Goal: Find specific page/section: Find specific page/section

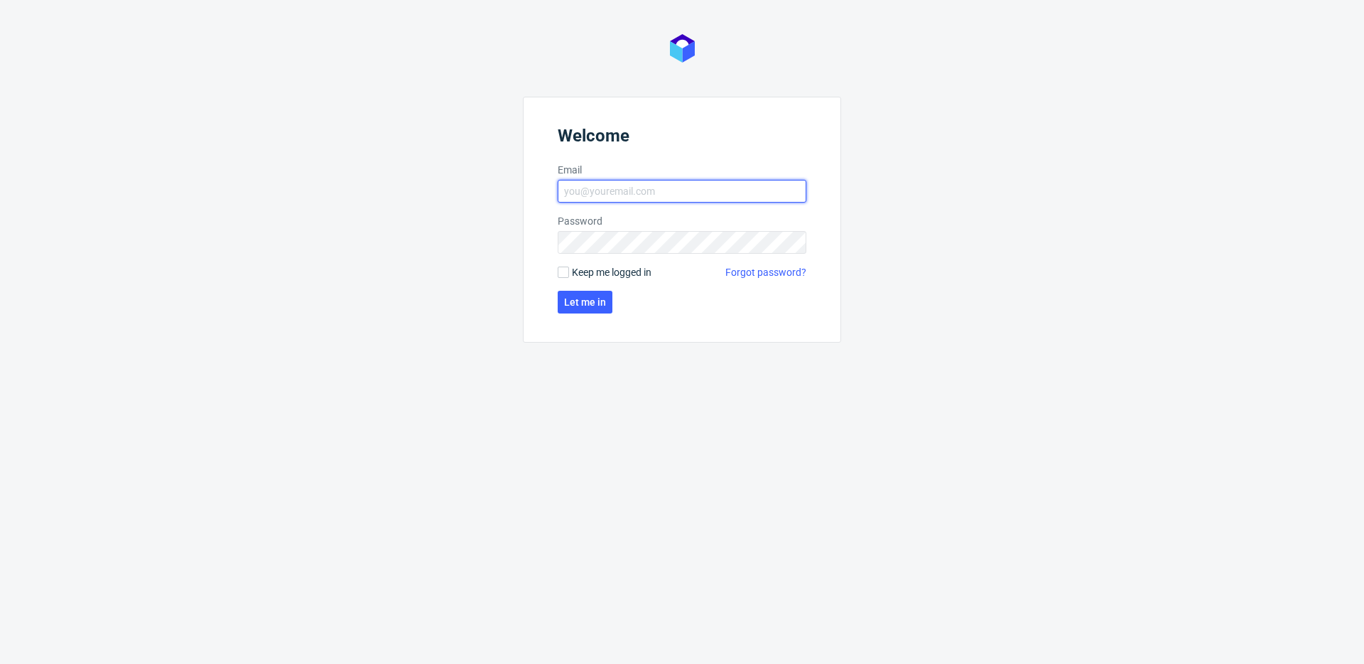
click at [652, 193] on input "Email" at bounding box center [682, 191] width 249 height 23
type input "[PERSON_NAME][EMAIL_ADDRESS][PERSON_NAME][DOMAIN_NAME]"
click at [598, 297] on span "Let me in" at bounding box center [585, 302] width 42 height 10
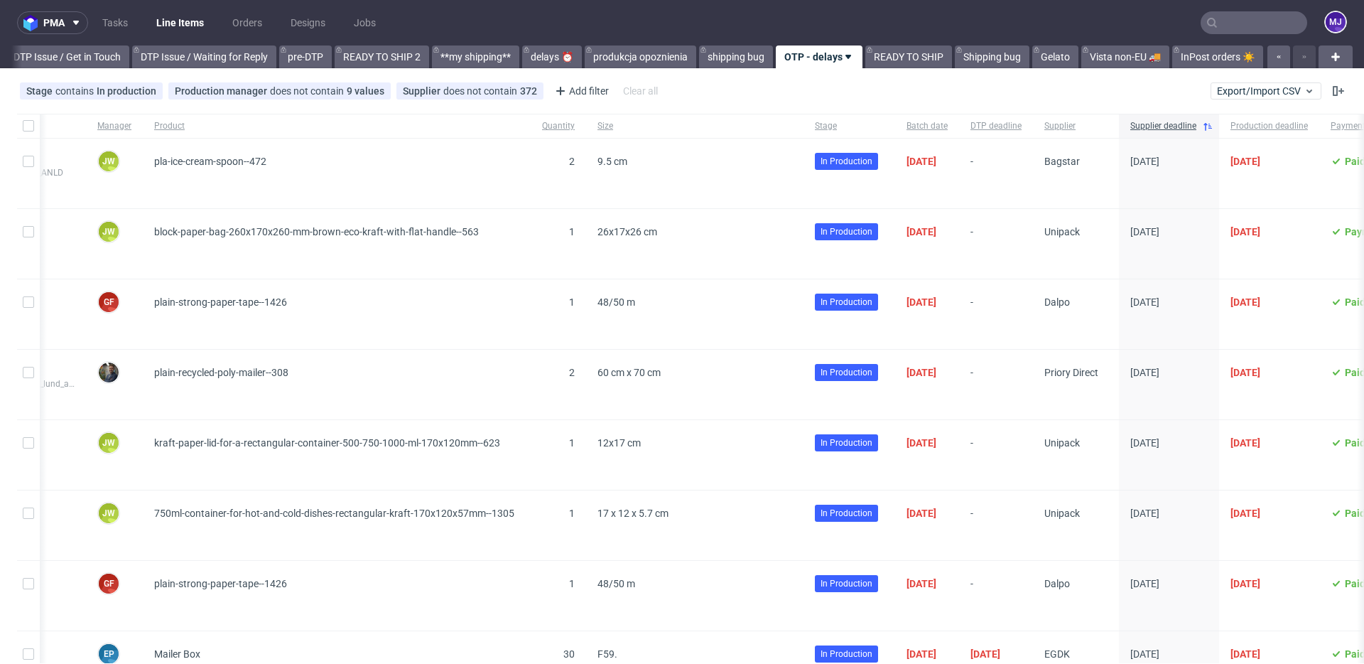
scroll to position [0, 602]
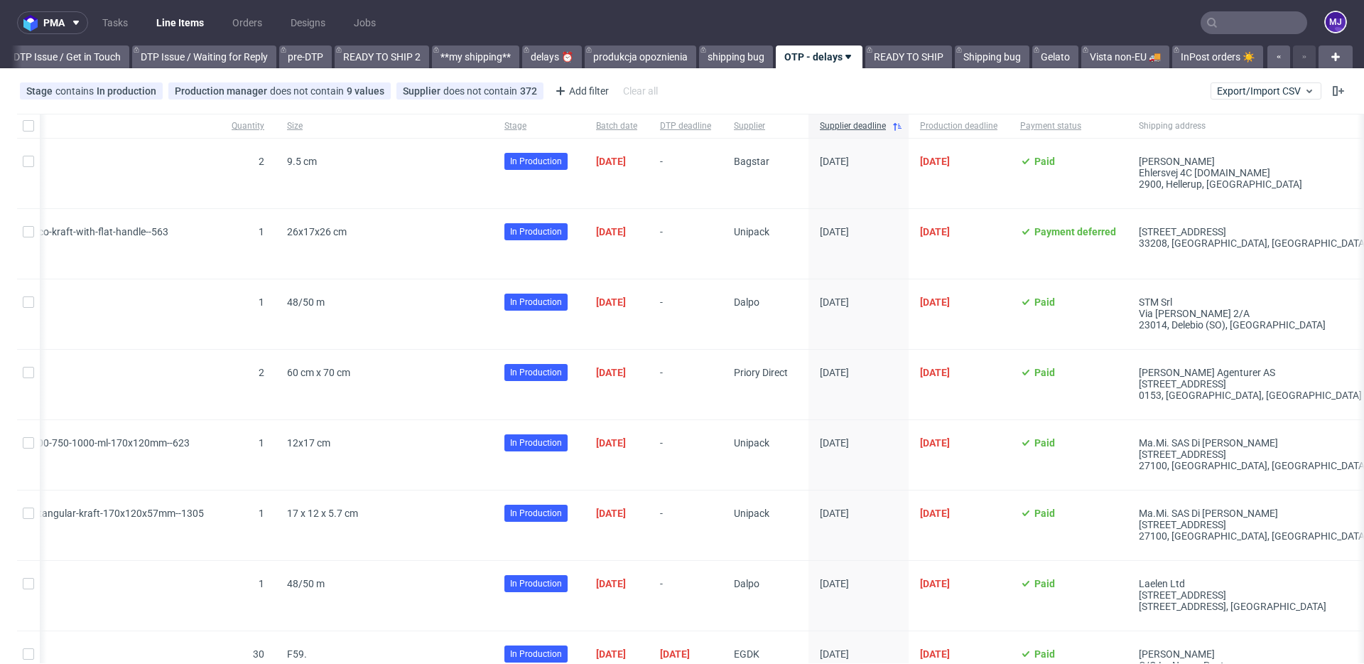
click at [909, 199] on div "[DATE]" at bounding box center [859, 174] width 100 height 70
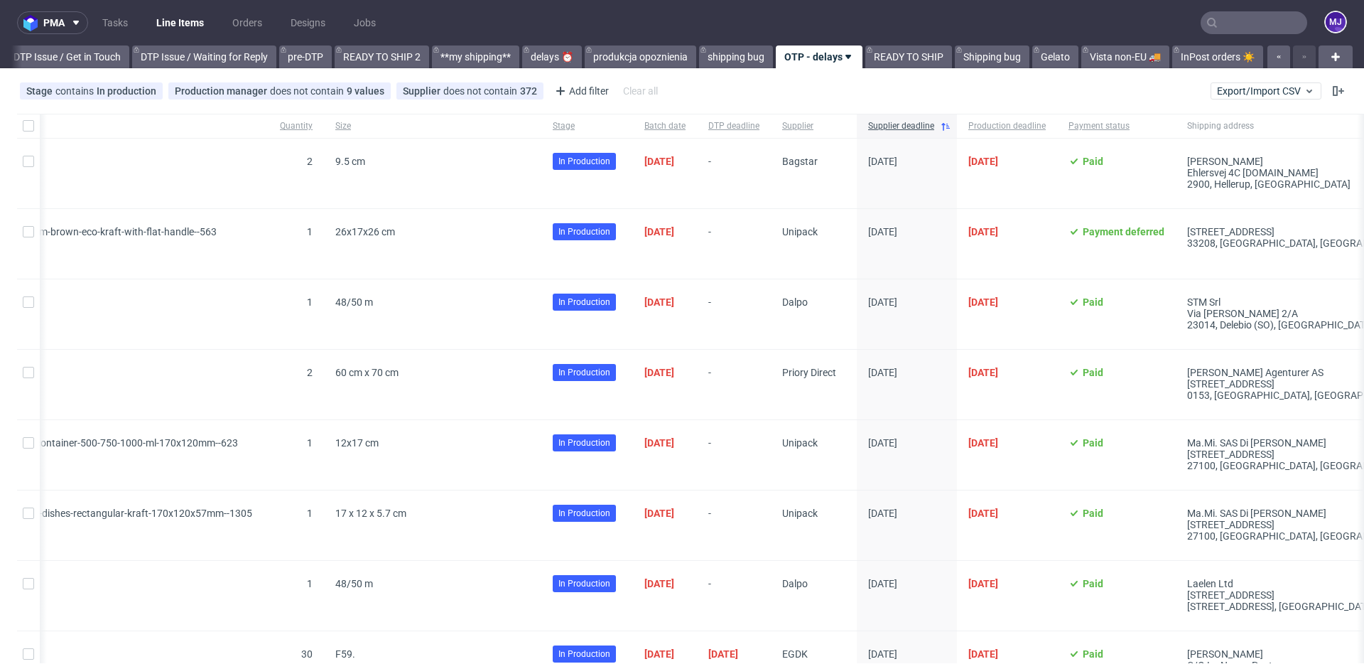
scroll to position [0, 551]
click at [471, 92] on div "Supplier does not contain 372" at bounding box center [470, 90] width 134 height 11
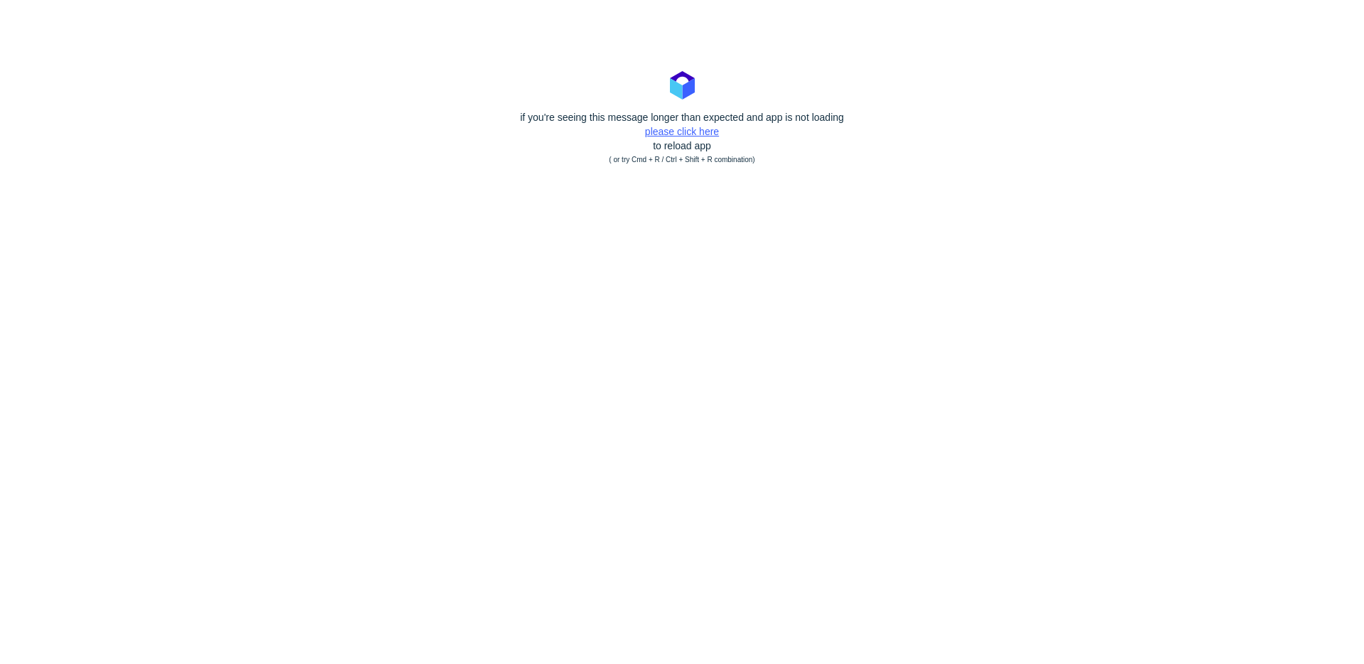
click at [703, 136] on link "please click here" at bounding box center [682, 131] width 74 height 11
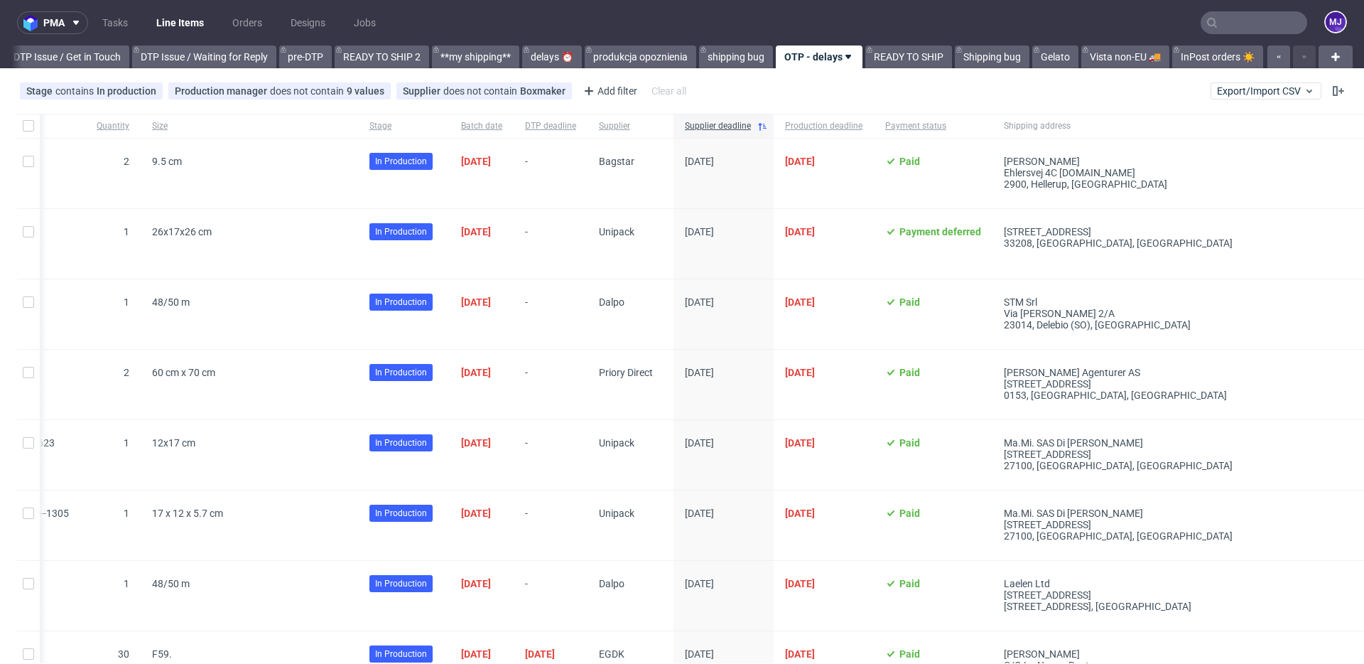
scroll to position [0, 2155]
click at [930, 93] on div "Stage contains In production Production manager does not contain 9 values tomas…" at bounding box center [682, 91] width 1364 height 34
click at [1258, 31] on input "text" at bounding box center [1254, 22] width 107 height 23
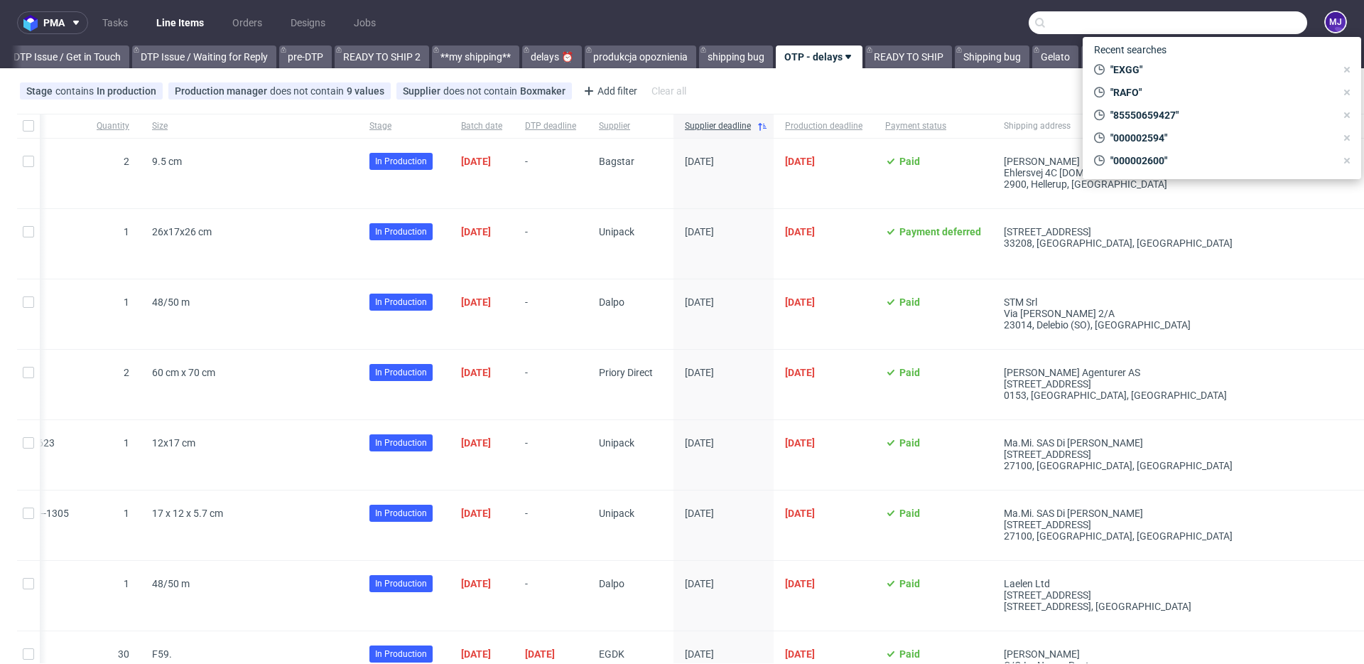
paste input "XXMN"
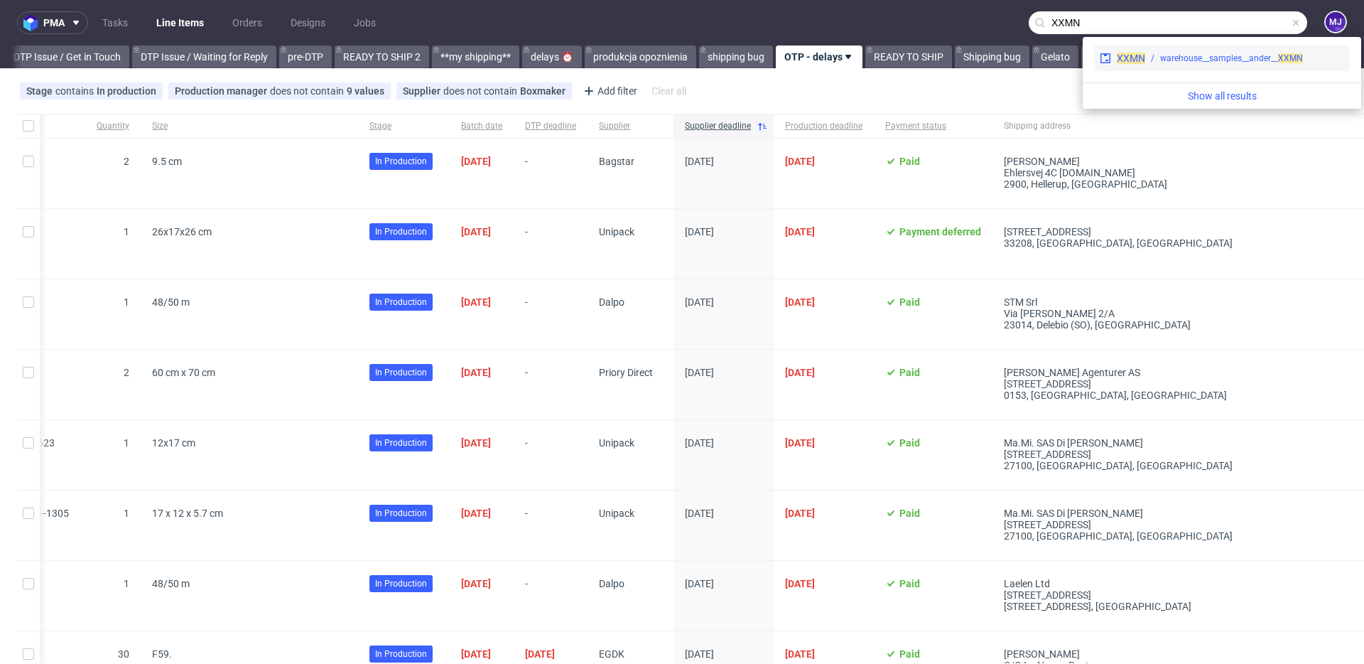
type input "XXMN"
click at [1145, 59] on div "warehouse__samples__ander__ XXMN" at bounding box center [1244, 58] width 199 height 13
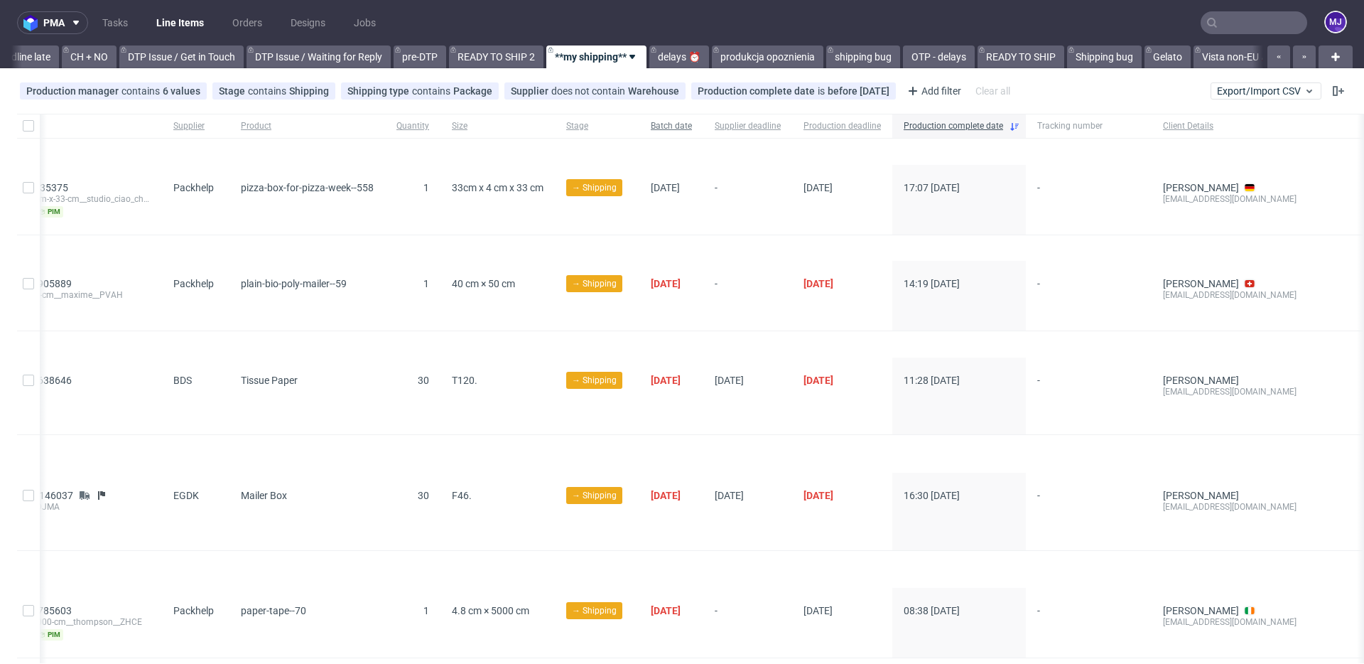
scroll to position [0, 154]
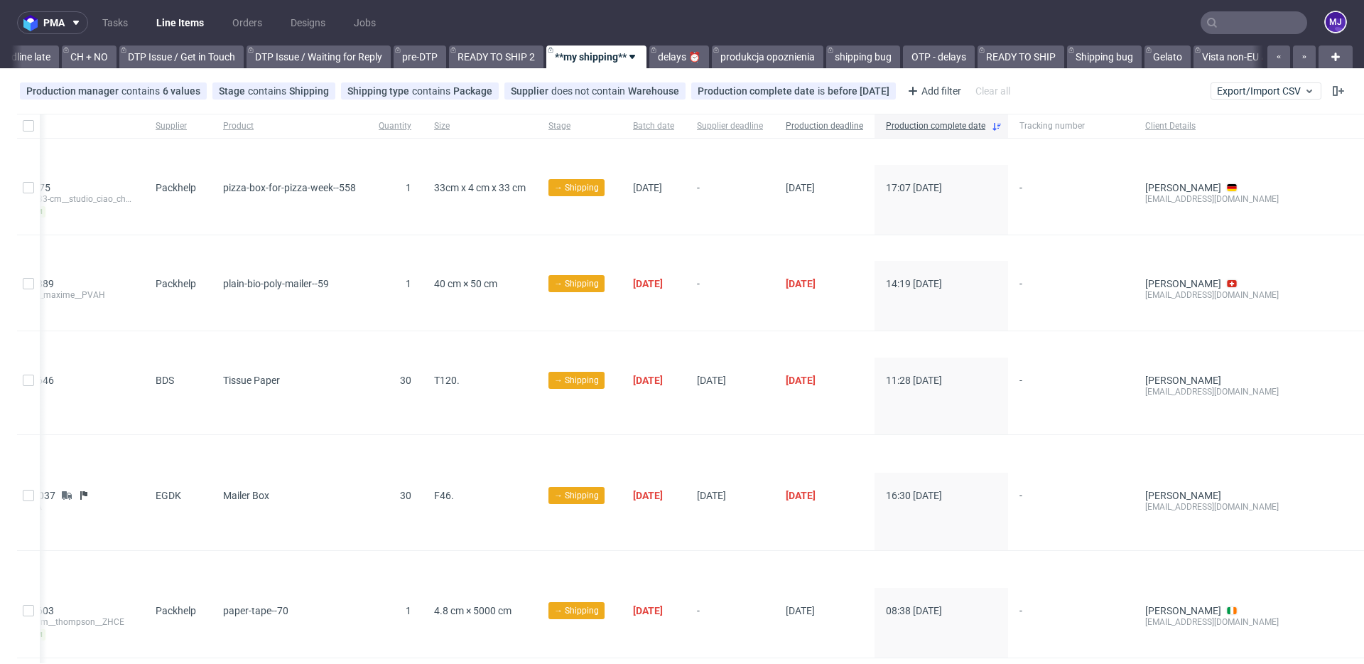
click at [831, 131] on span "Production deadline" at bounding box center [824, 126] width 77 height 12
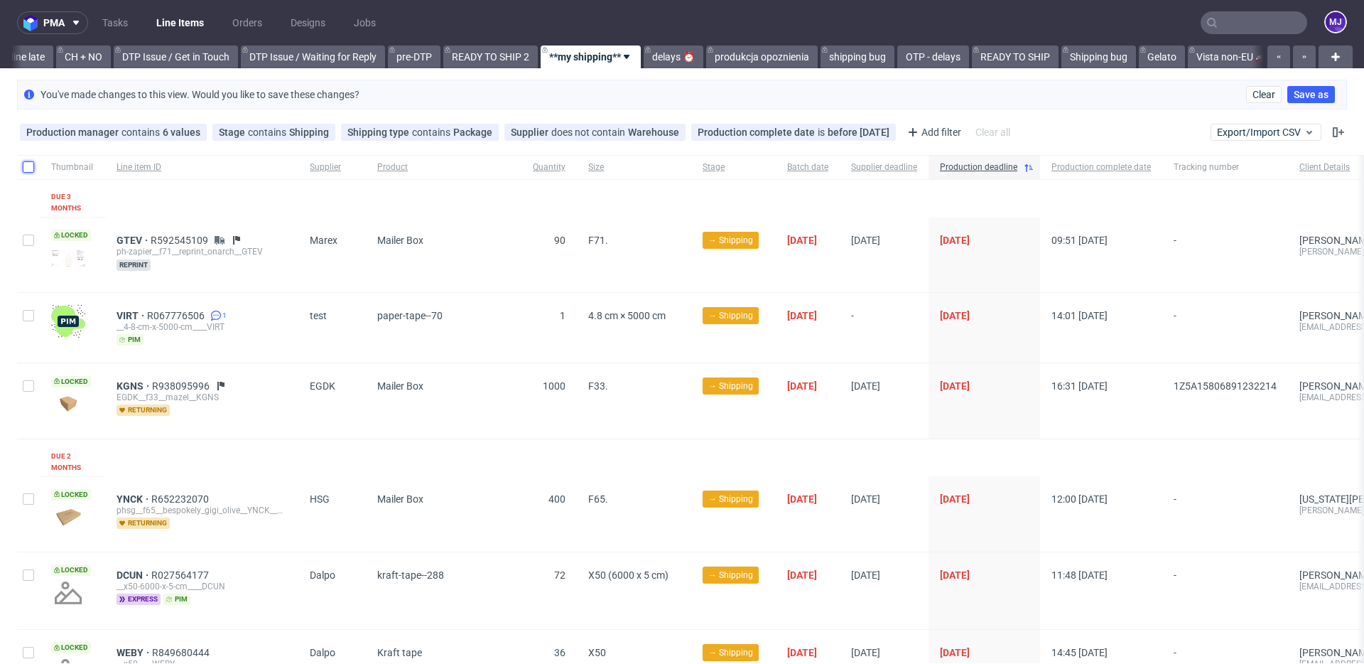
click at [30, 165] on input "checkbox" at bounding box center [28, 166] width 11 height 11
checkbox input "true"
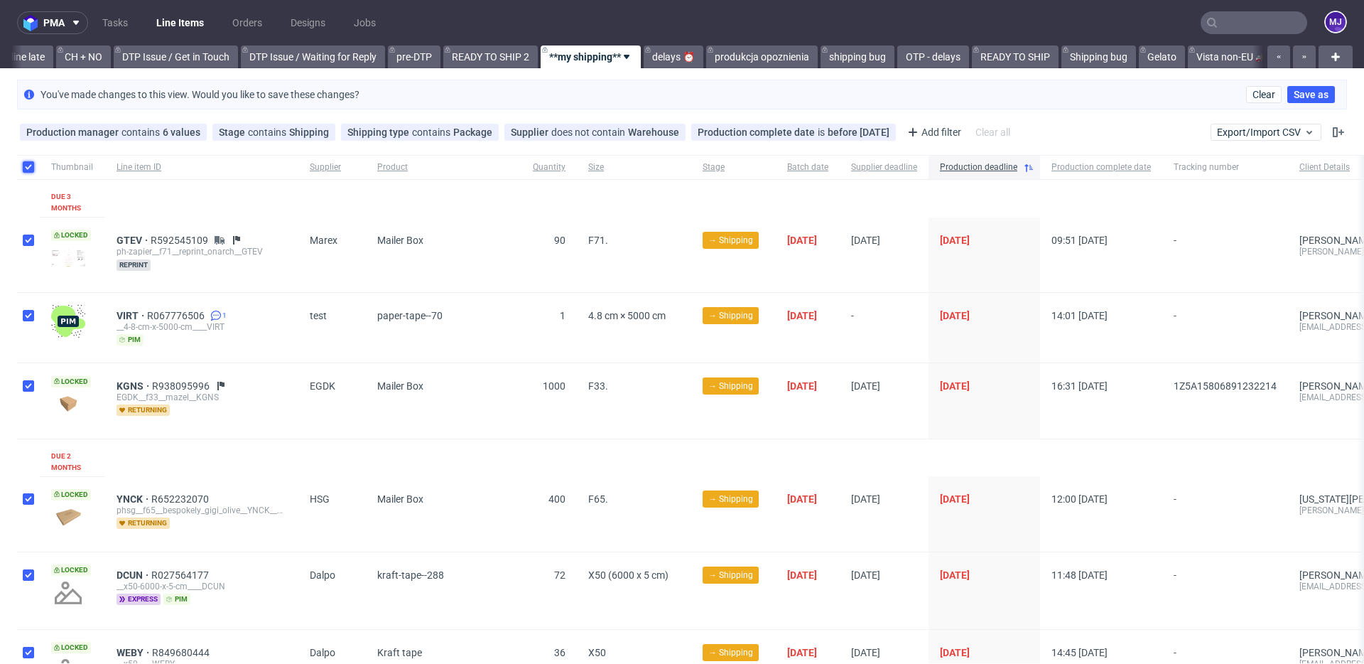
checkbox input "true"
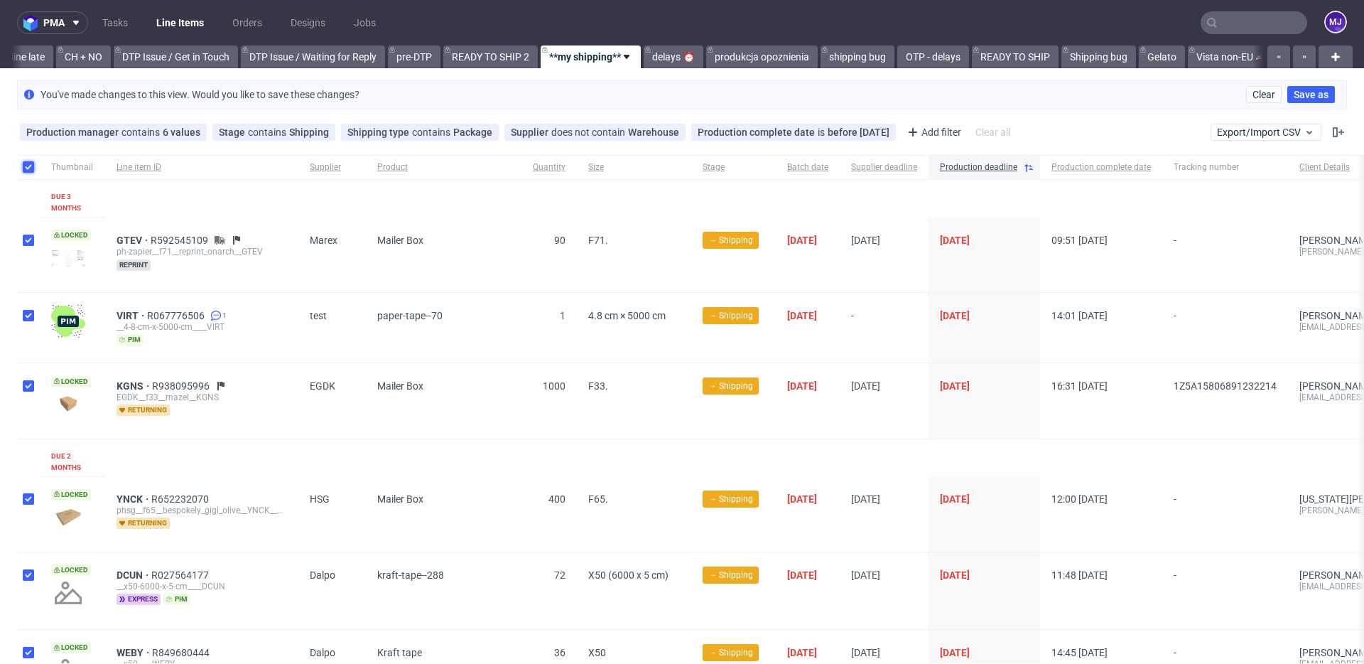
checkbox input "true"
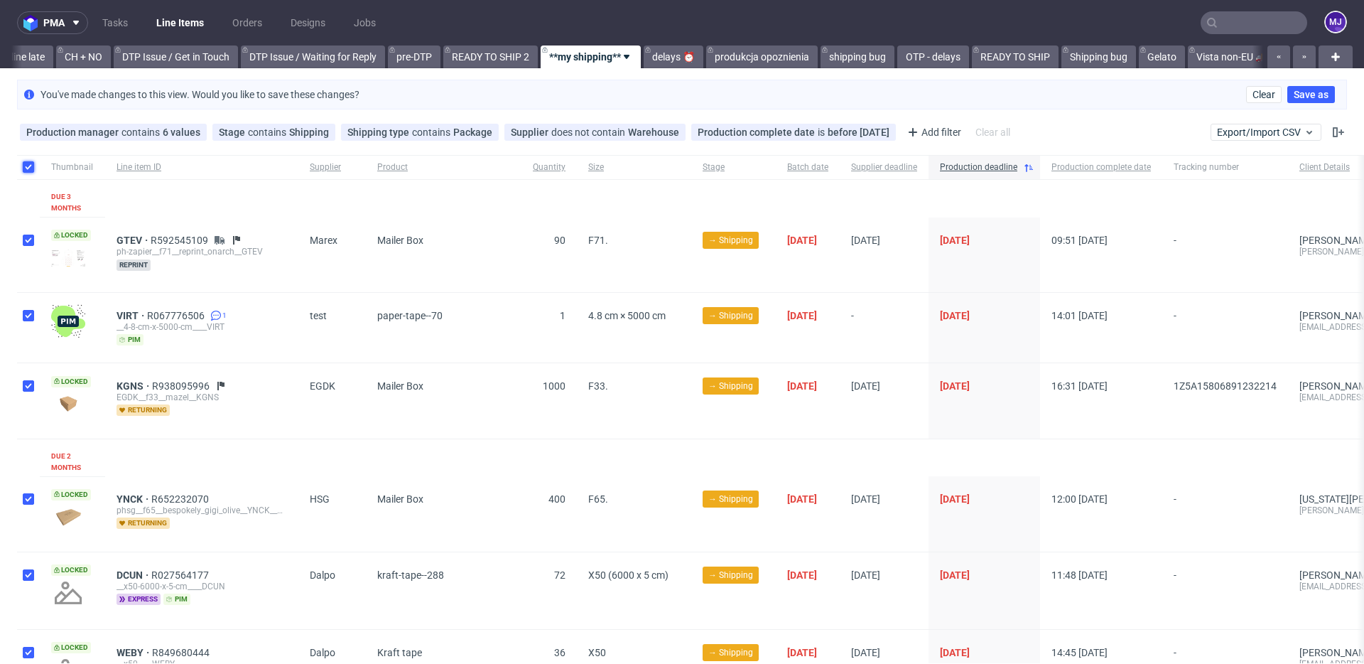
checkbox input "true"
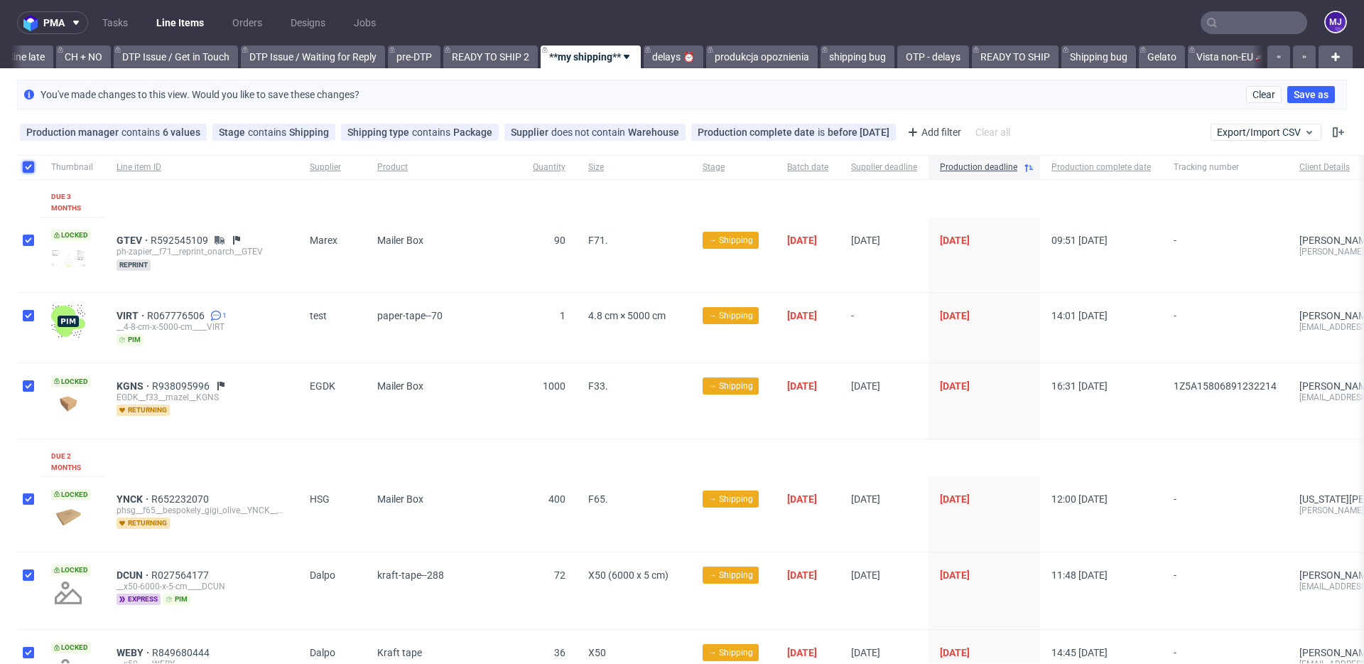
checkbox input "true"
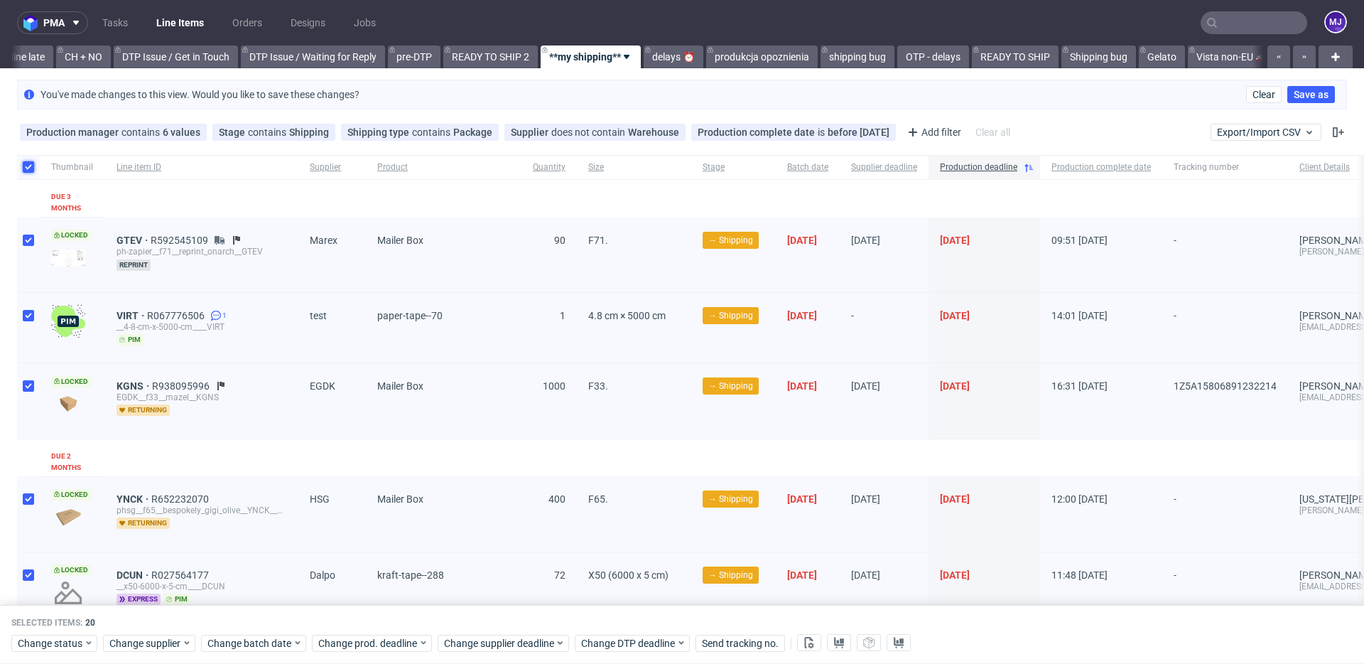
click at [28, 168] on input "checkbox" at bounding box center [28, 166] width 11 height 11
checkbox input "false"
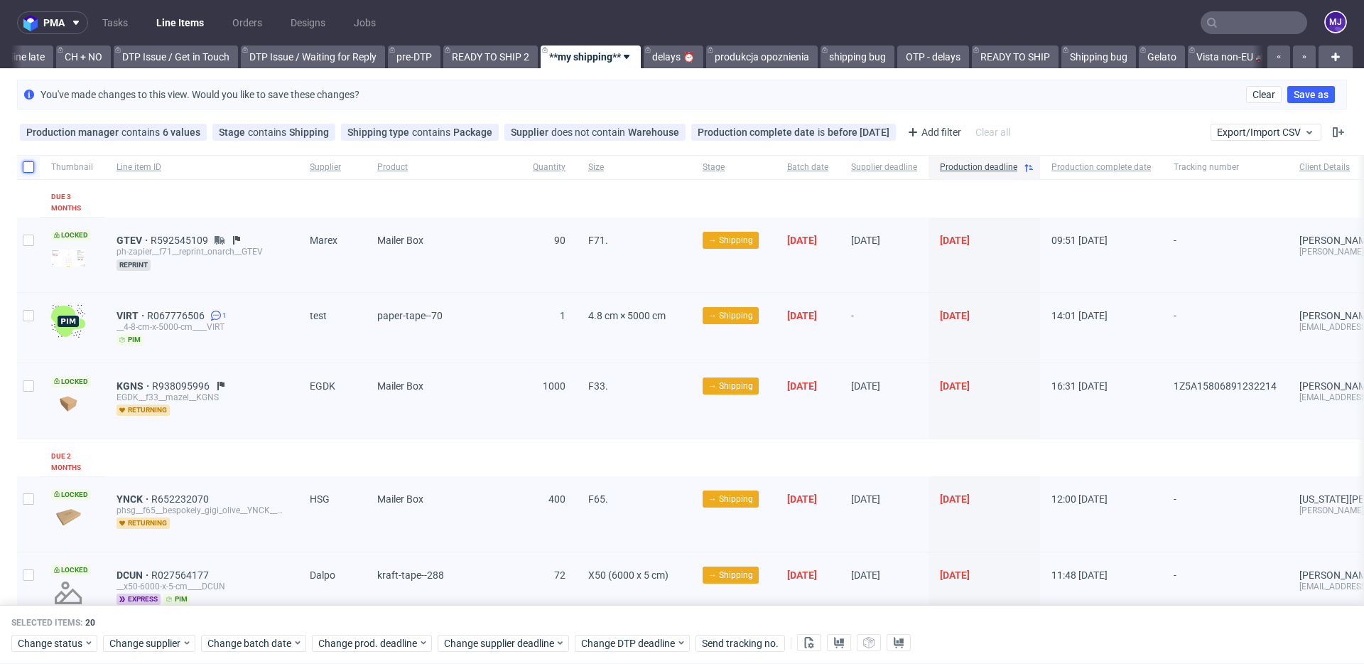
checkbox input "false"
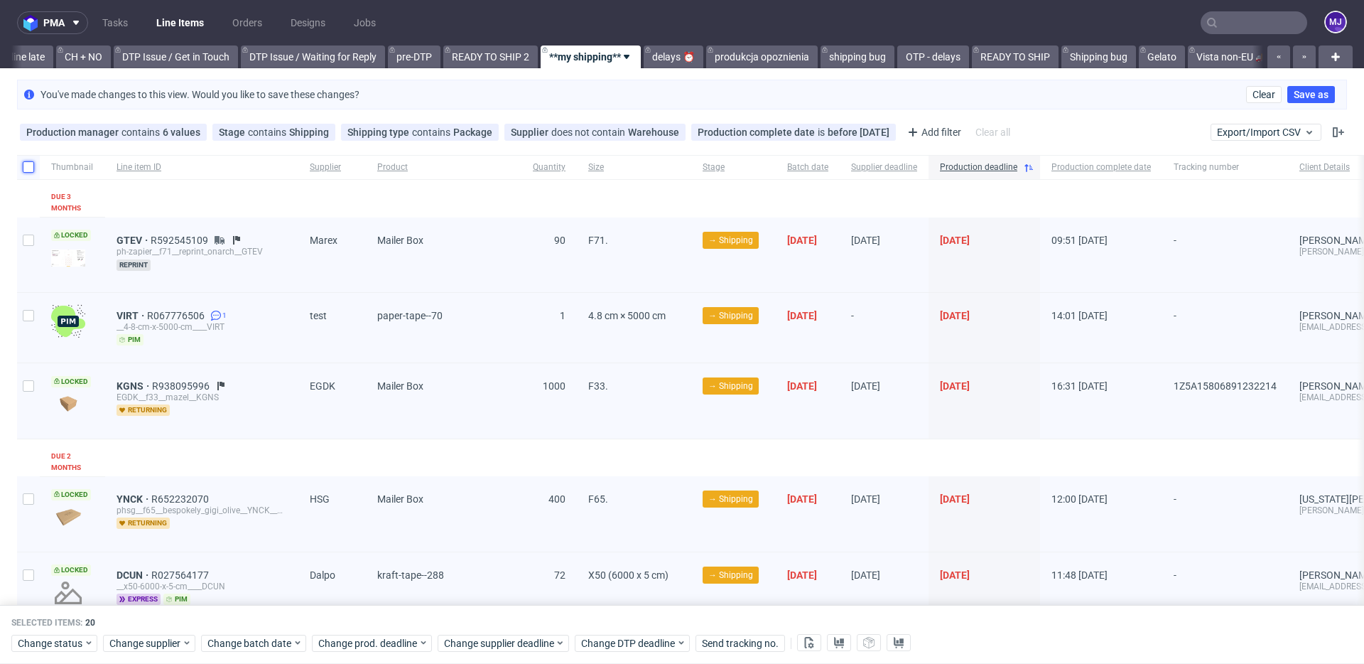
checkbox input "false"
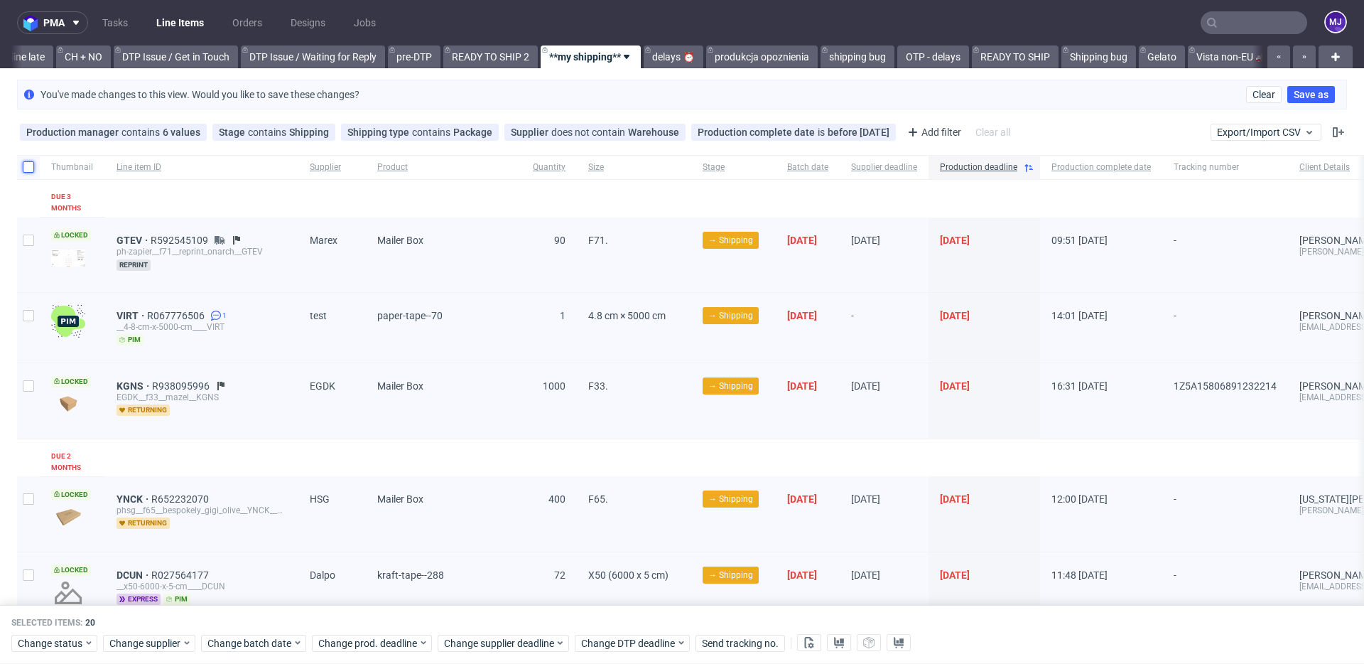
checkbox input "false"
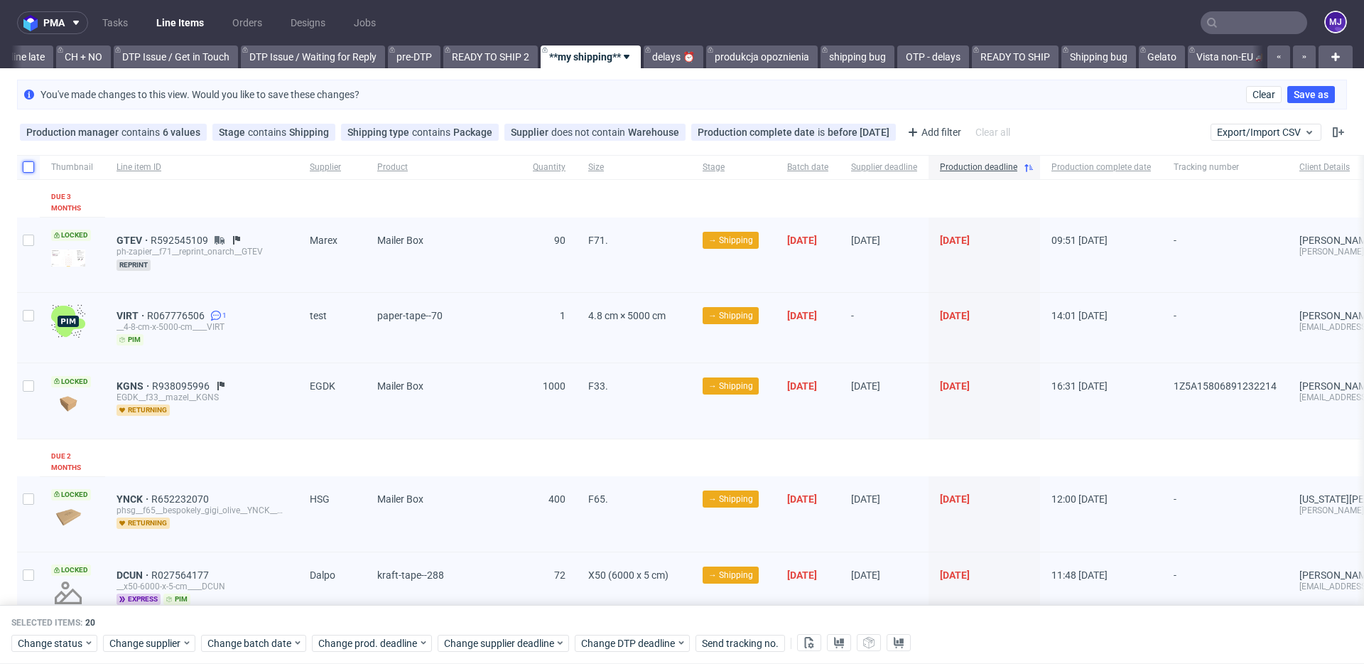
checkbox input "false"
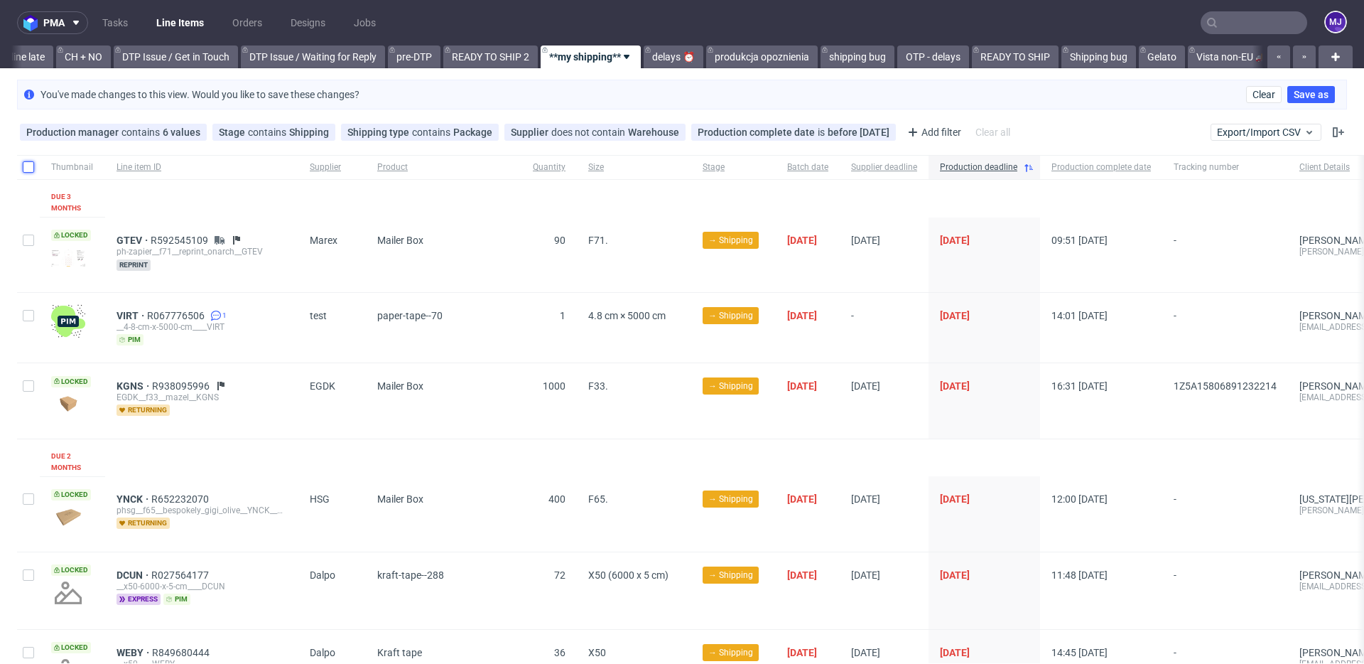
click at [30, 166] on input "checkbox" at bounding box center [28, 166] width 11 height 11
checkbox input "true"
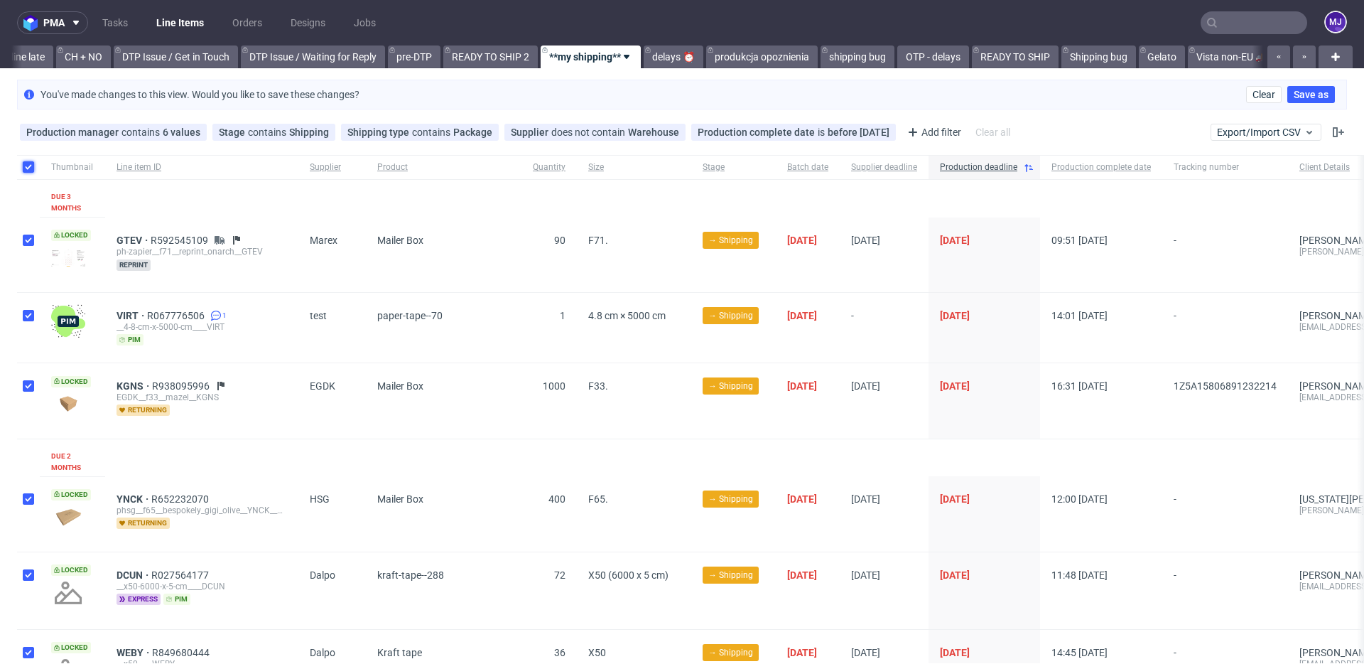
checkbox input "true"
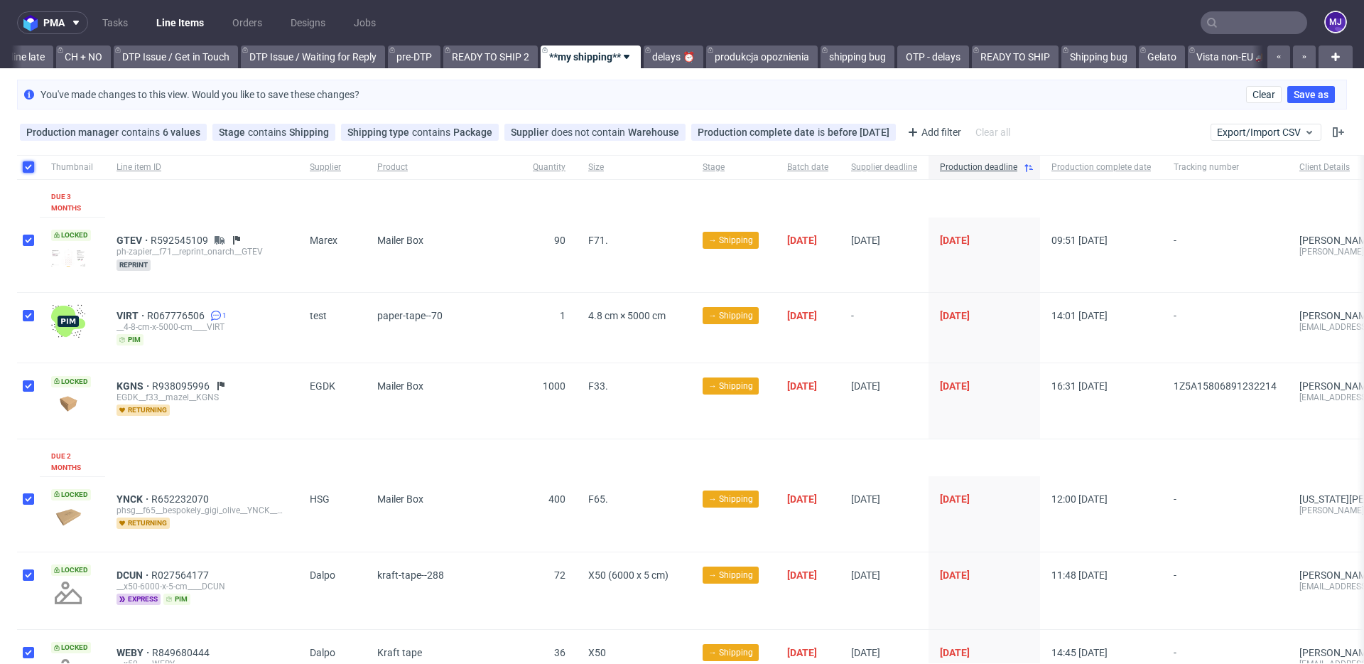
checkbox input "true"
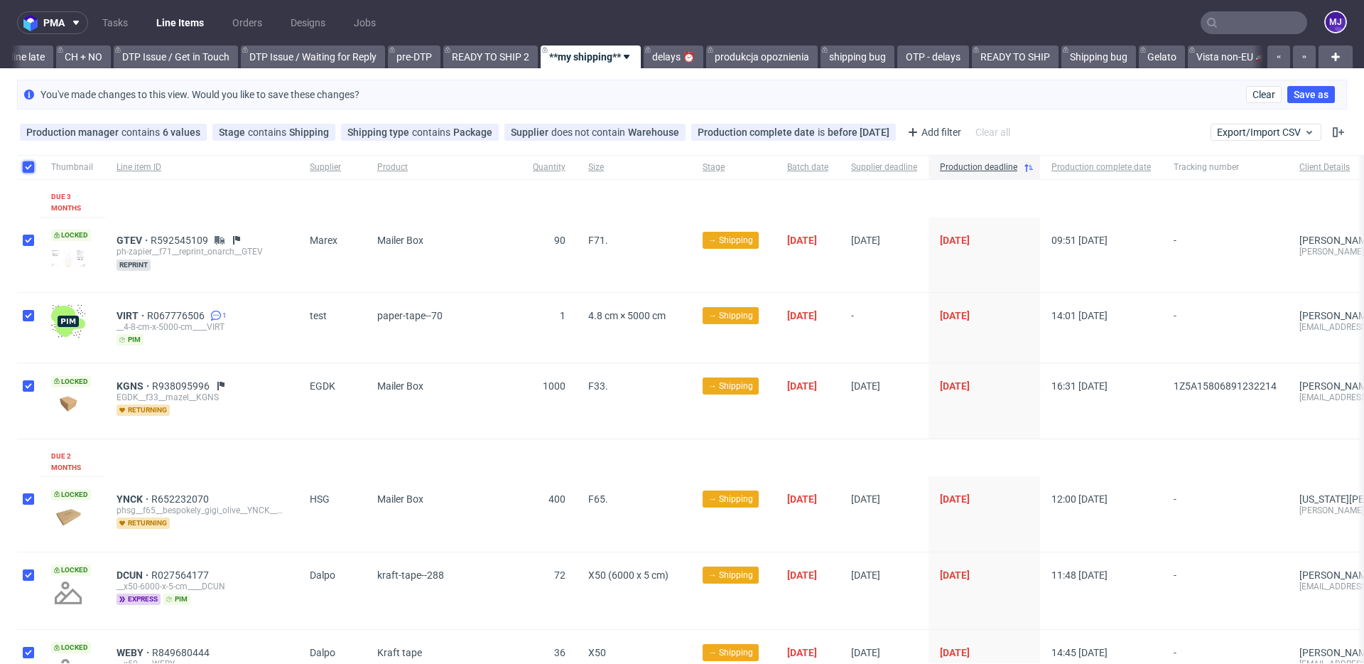
checkbox input "true"
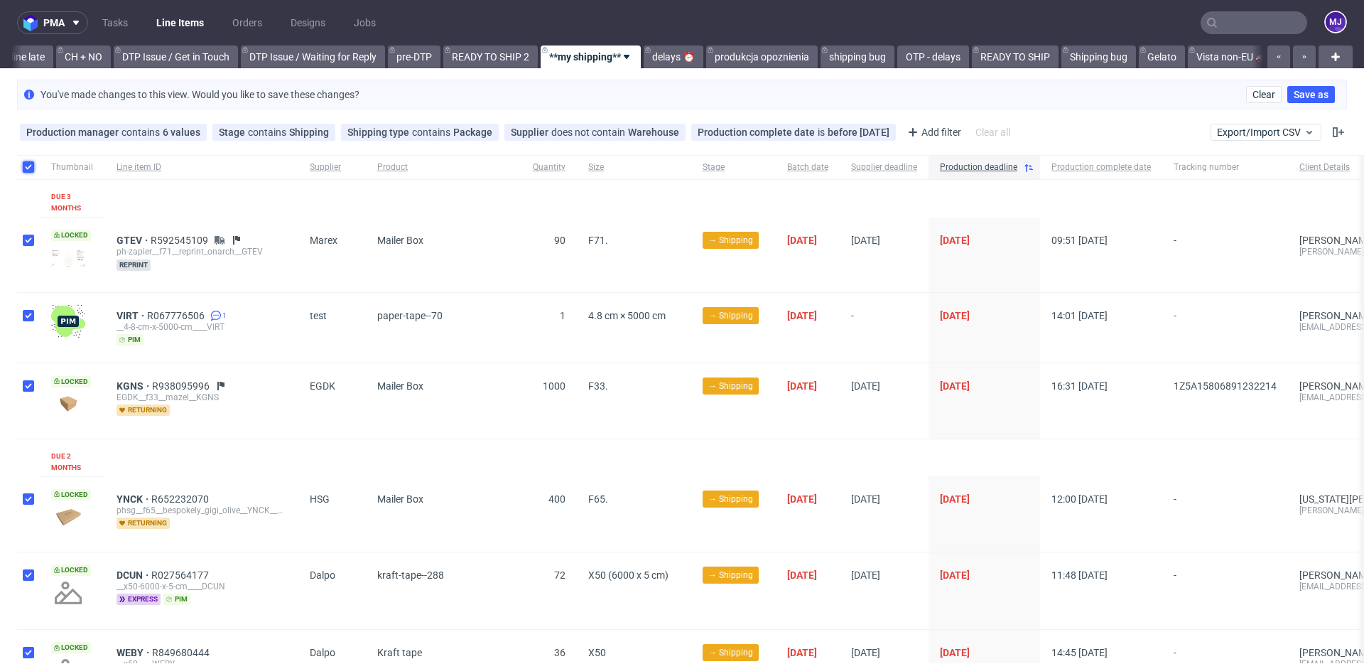
checkbox input "true"
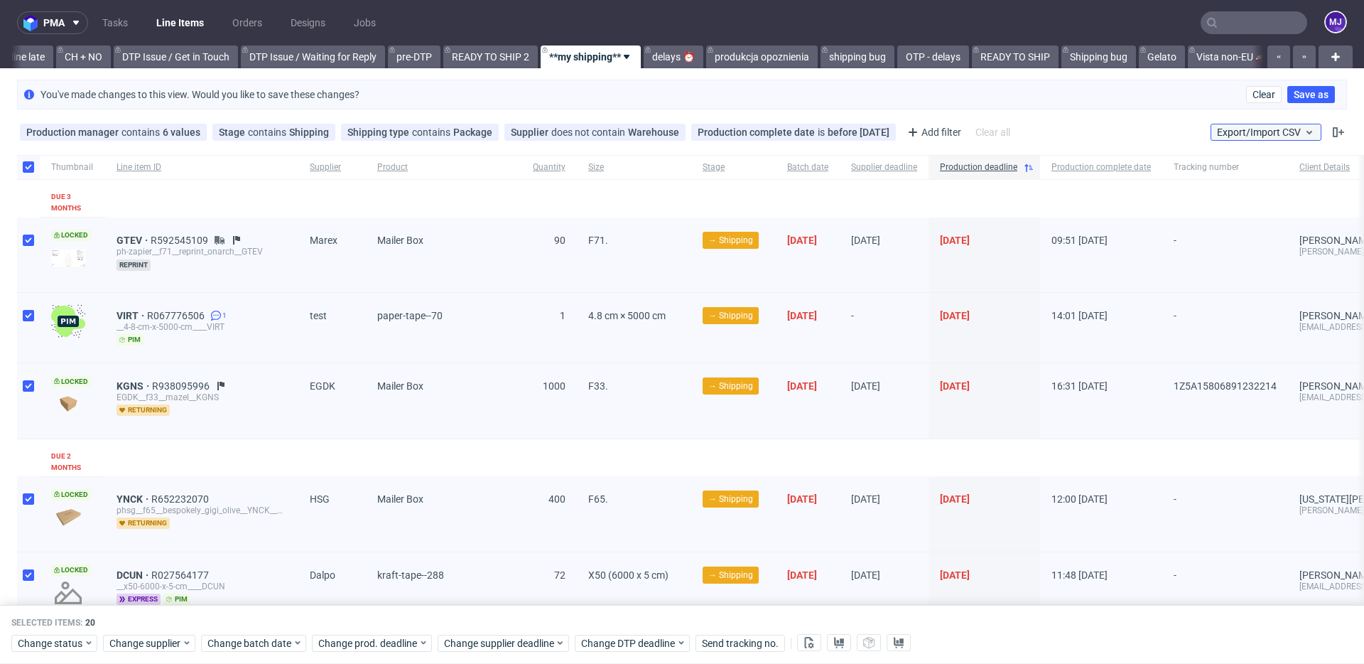
click at [1304, 134] on icon at bounding box center [1309, 131] width 11 height 11
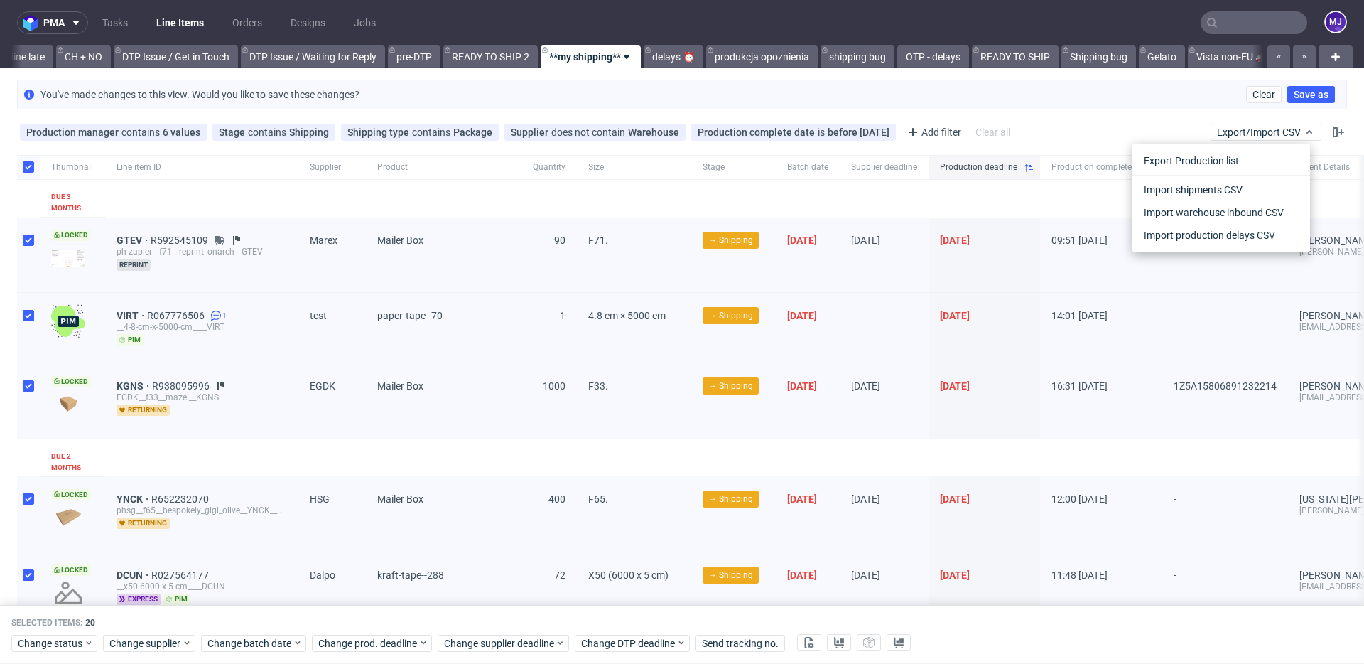
click at [1098, 106] on div "You've made changes to this view. Would you like to save these changes? Clear S…" at bounding box center [682, 95] width 1330 height 30
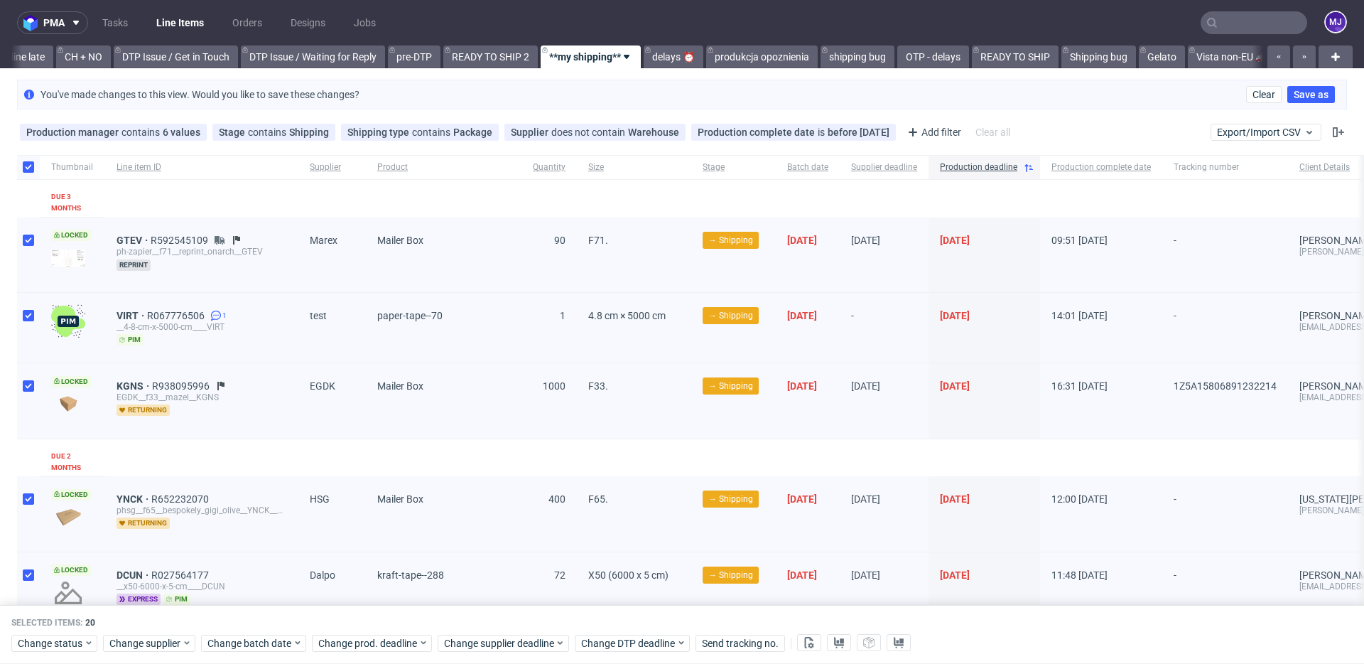
click at [443, 97] on div "You've made changes to this view. Would you like to save these changes? Clear S…" at bounding box center [682, 95] width 1330 height 30
click at [626, 58] on link "**my shipping**" at bounding box center [591, 56] width 100 height 23
click at [624, 55] on link "**my shipping**" at bounding box center [591, 56] width 100 height 23
click at [539, 91] on div "You've made changes to this view. Would you like to save these changes? Clear S…" at bounding box center [682, 95] width 1330 height 30
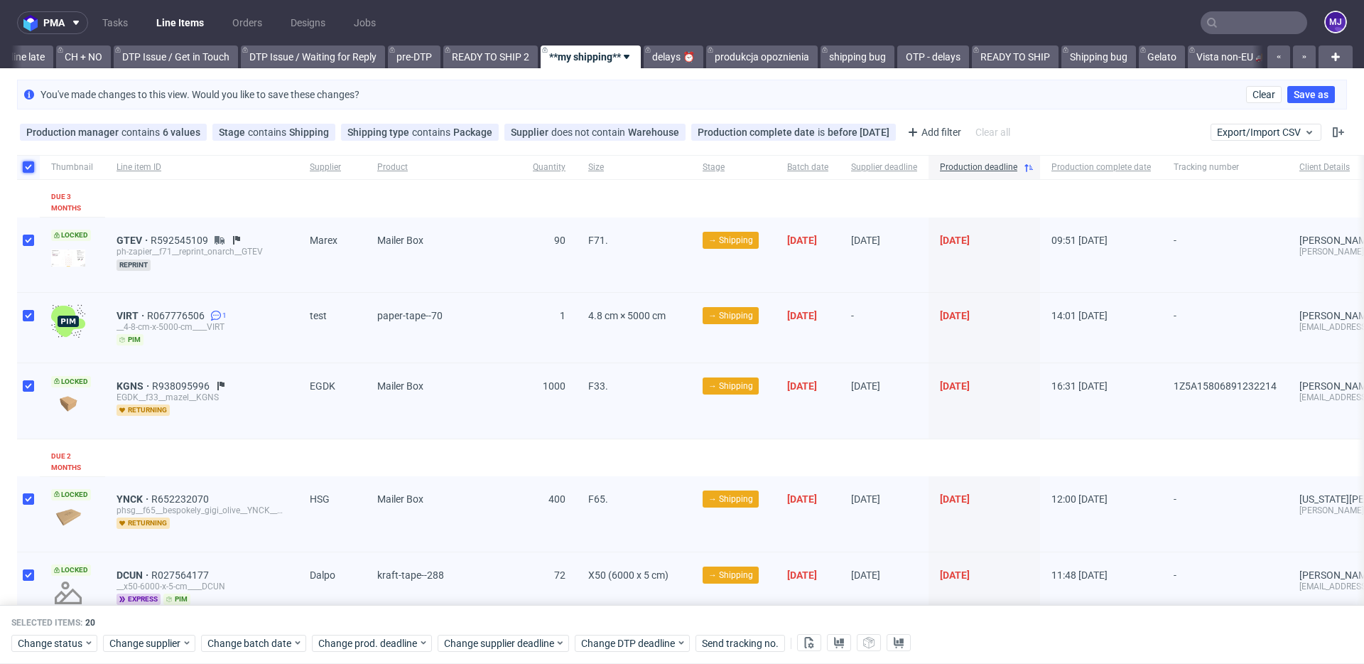
click at [30, 168] on input "checkbox" at bounding box center [28, 166] width 11 height 11
checkbox input "false"
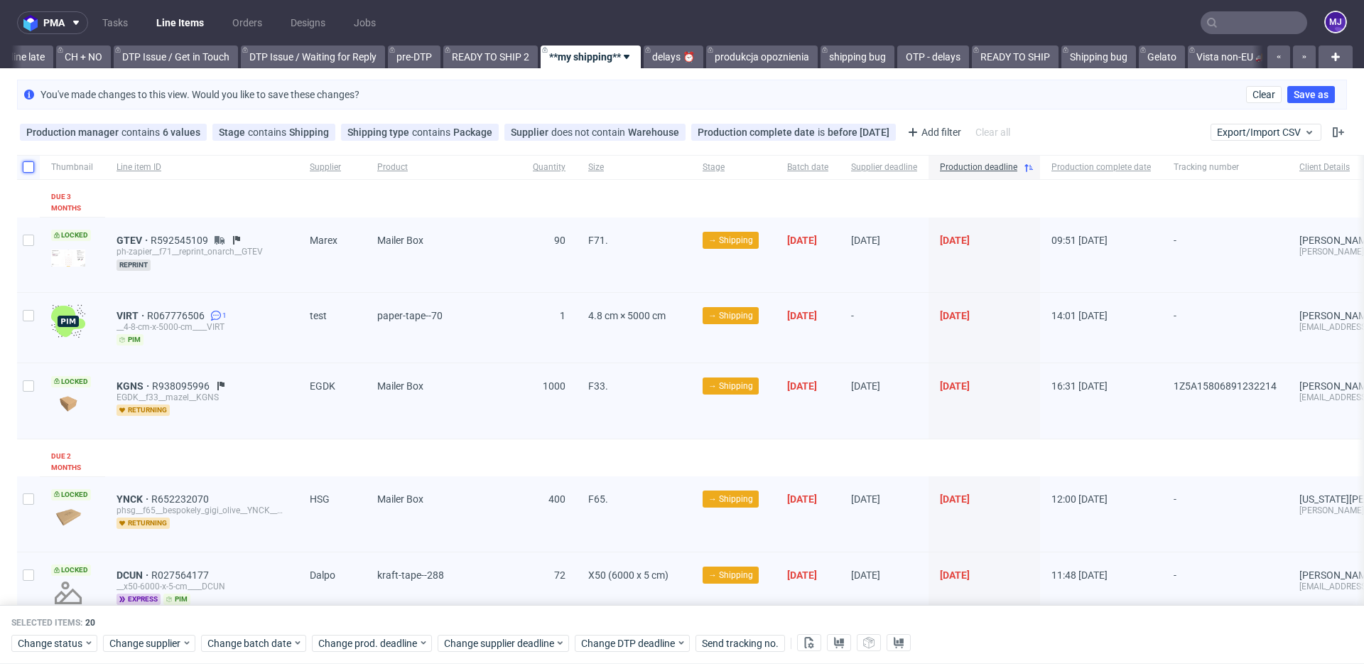
checkbox input "false"
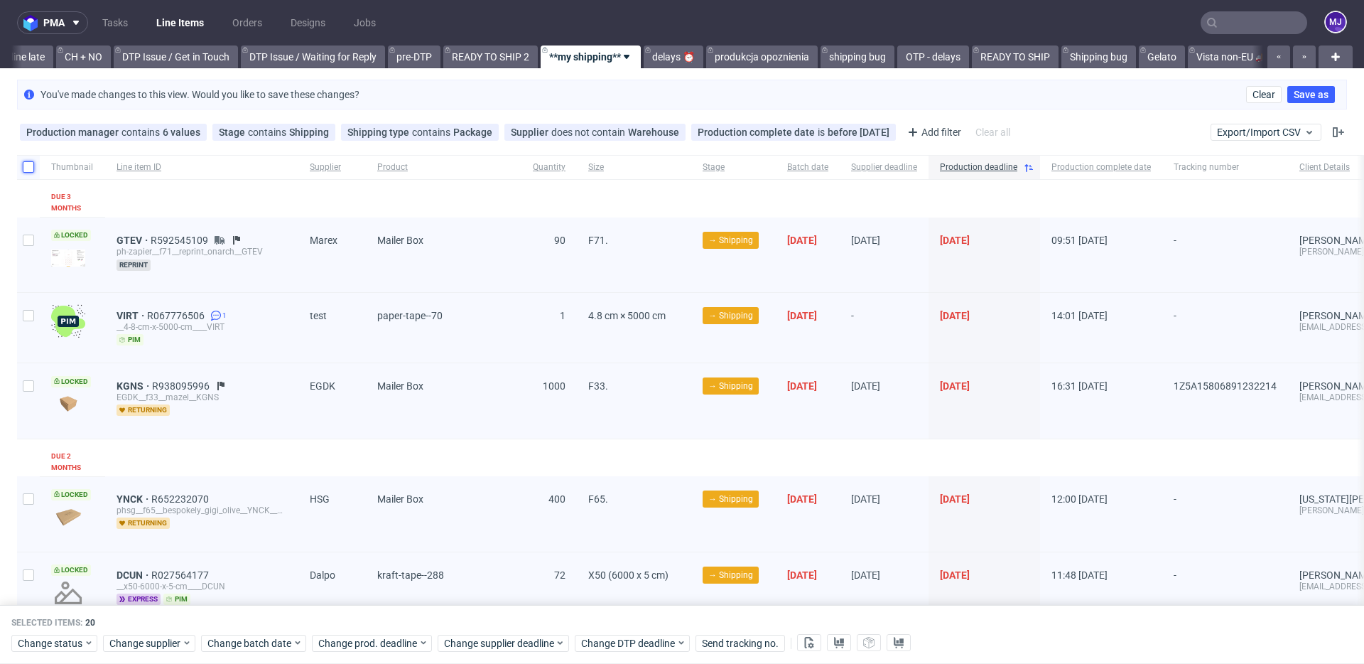
checkbox input "false"
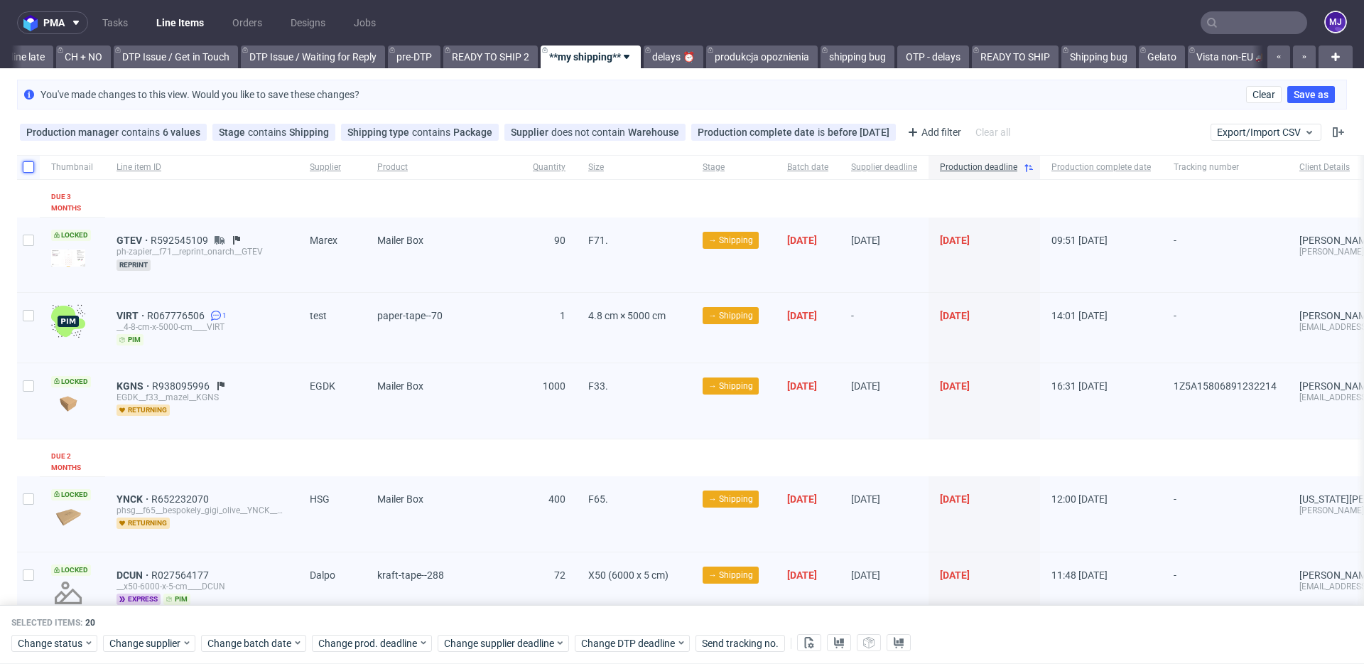
checkbox input "false"
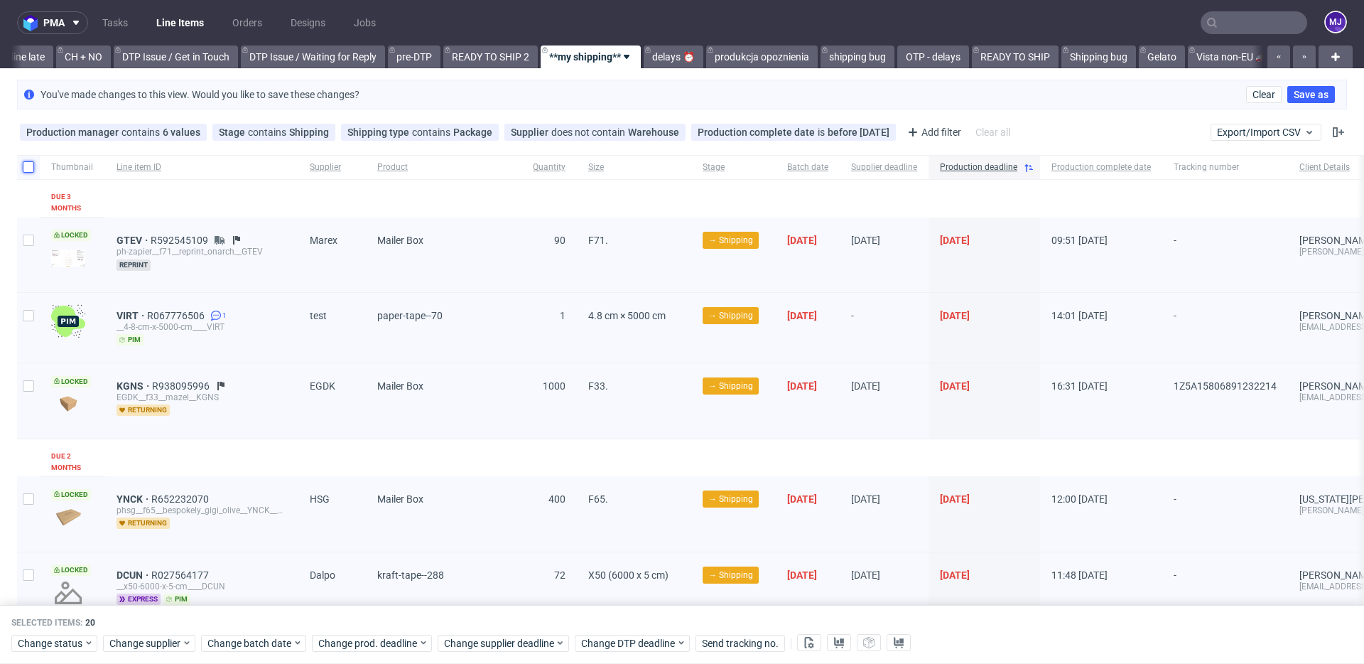
checkbox input "false"
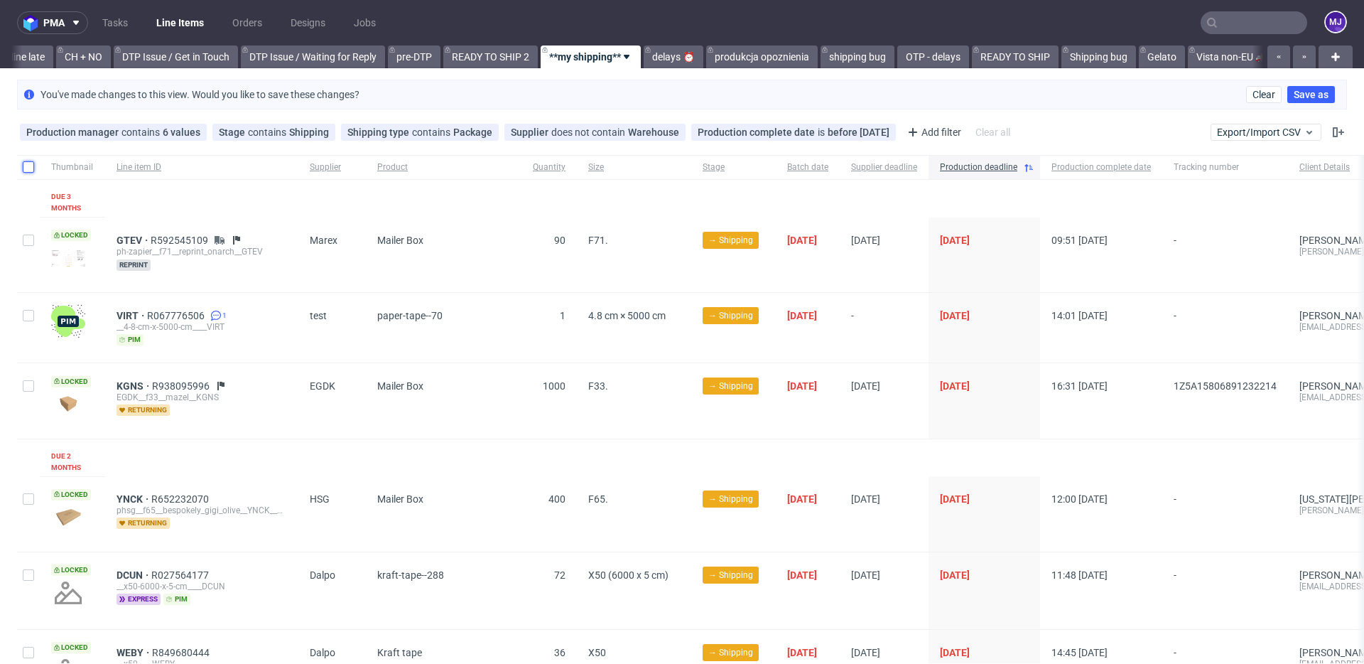
click at [30, 168] on input "checkbox" at bounding box center [28, 166] width 11 height 11
checkbox input "true"
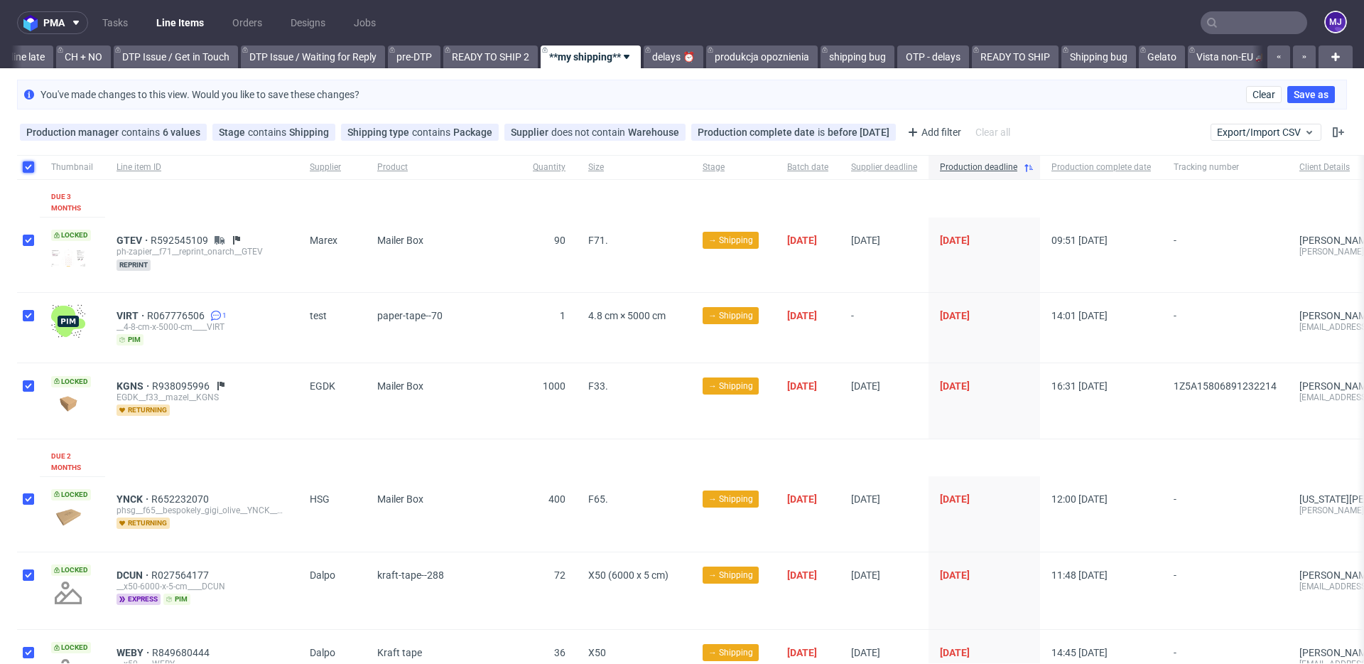
checkbox input "true"
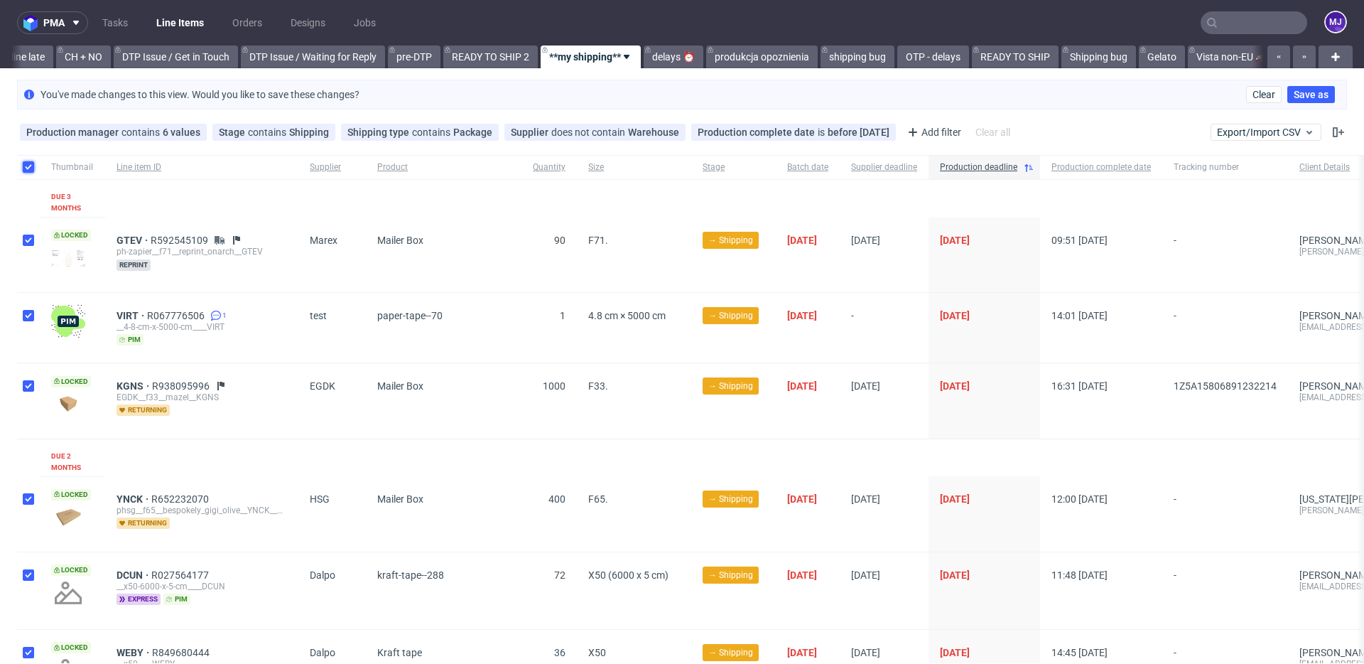
checkbox input "true"
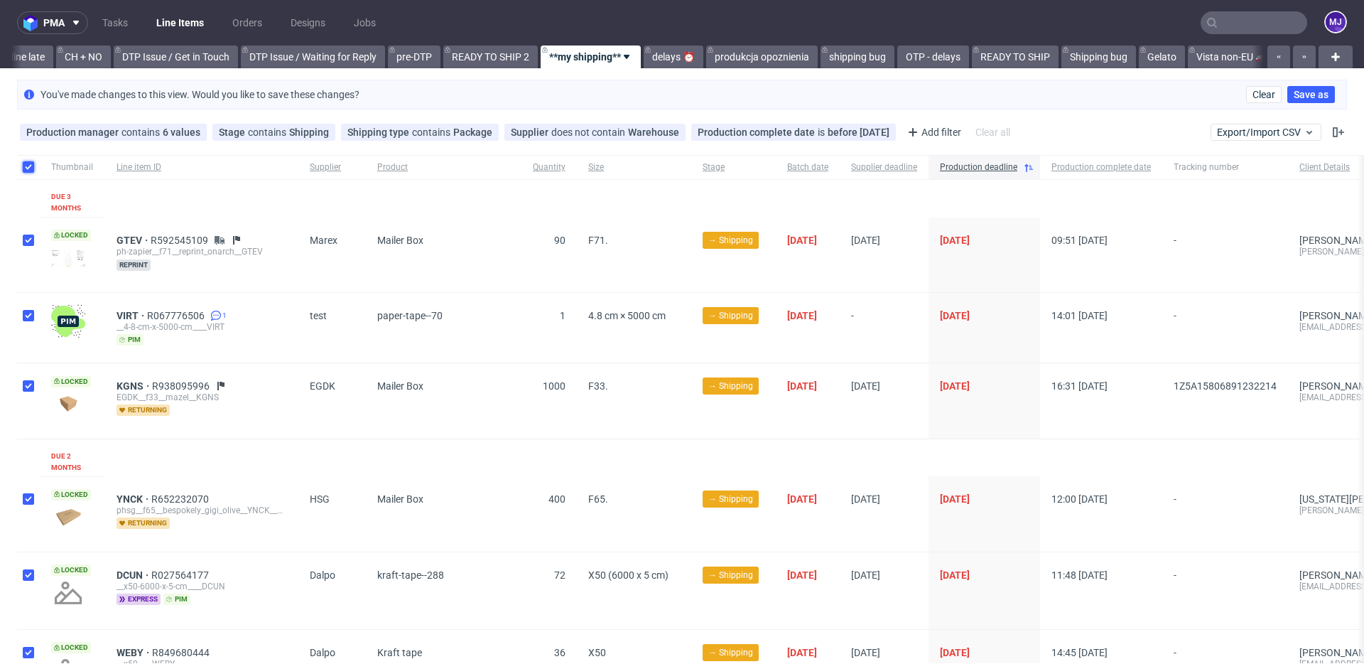
checkbox input "true"
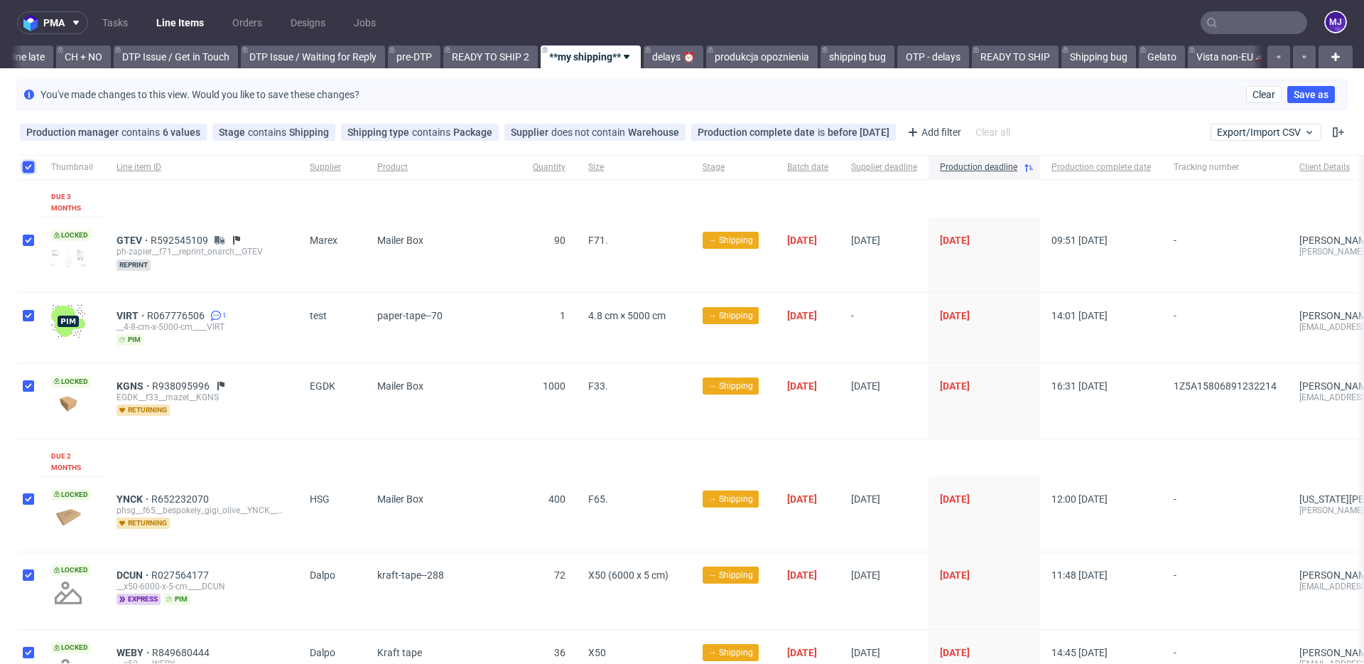
checkbox input "true"
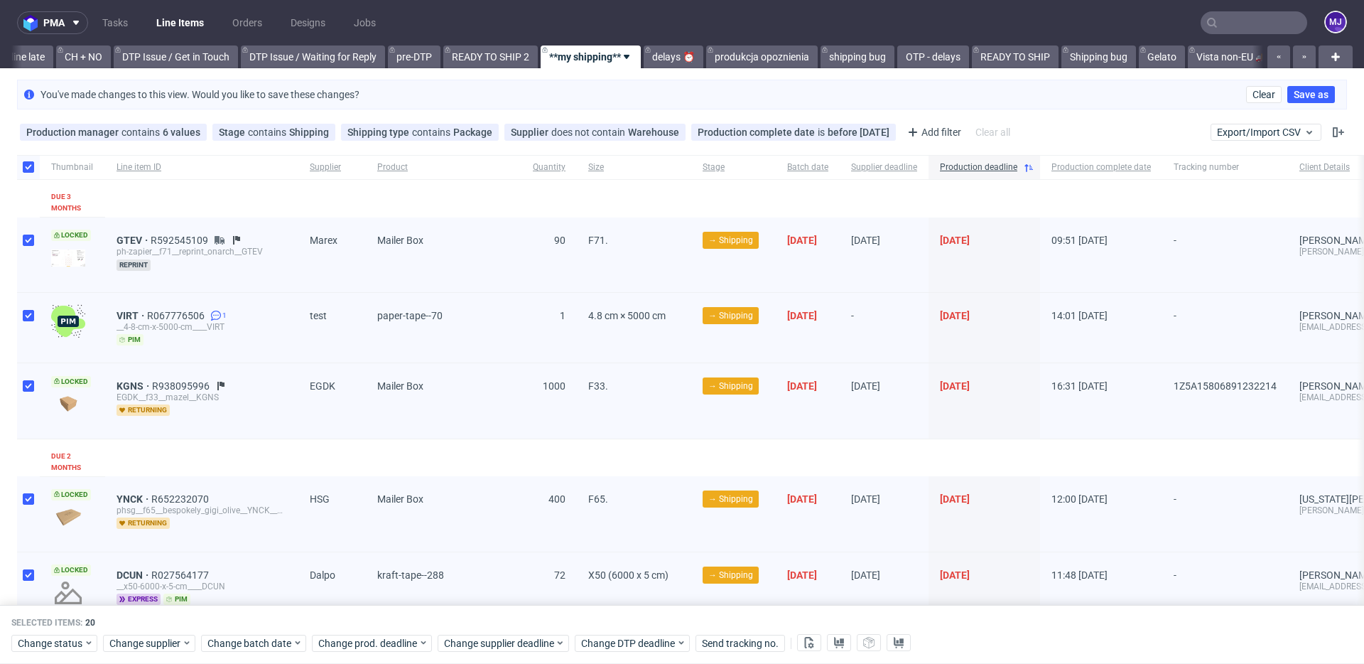
click at [39, 625] on span "Selected items:" at bounding box center [46, 622] width 71 height 11
click at [77, 615] on div "Selected items: 20 Change status Change supplier Change batch date Change prod.…" at bounding box center [682, 634] width 1364 height 59
drag, startPoint x: 77, startPoint y: 615, endPoint x: 106, endPoint y: 617, distance: 29.2
click at [106, 617] on div "Selected items: 20 Change status Change supplier Change batch date Change prod.…" at bounding box center [682, 634] width 1364 height 59
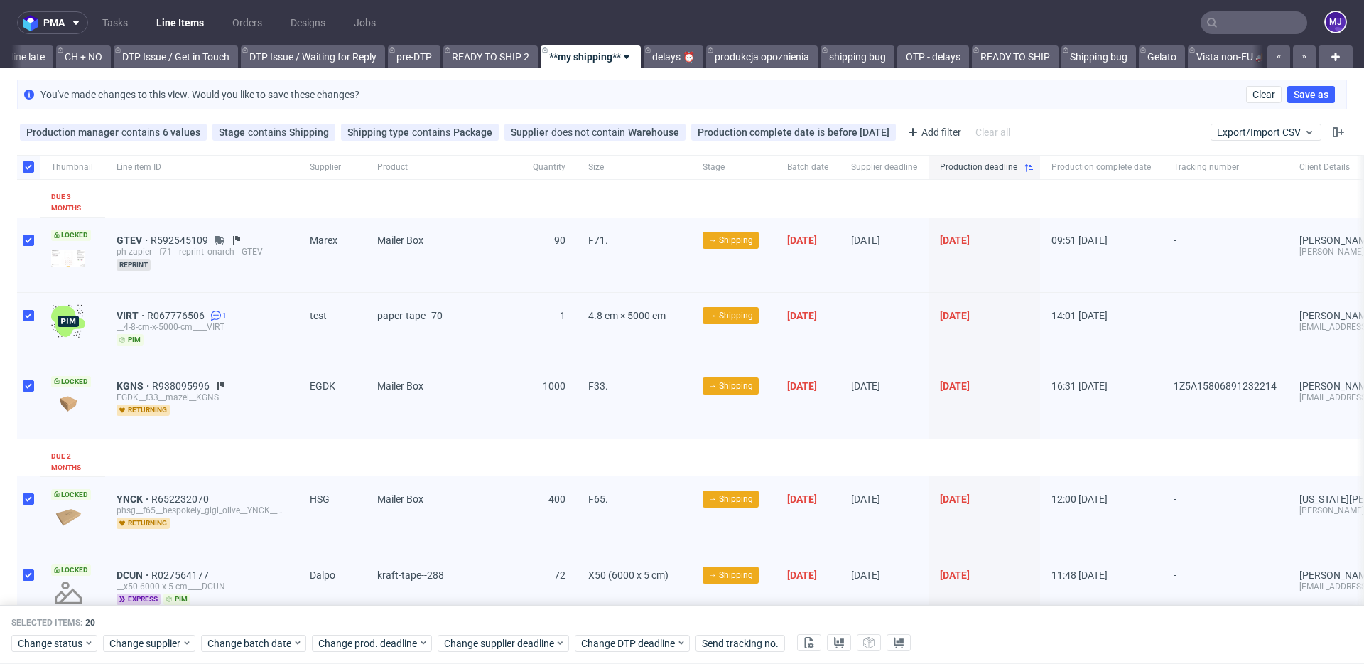
click at [665, 245] on span "F71." at bounding box center [634, 254] width 92 height 41
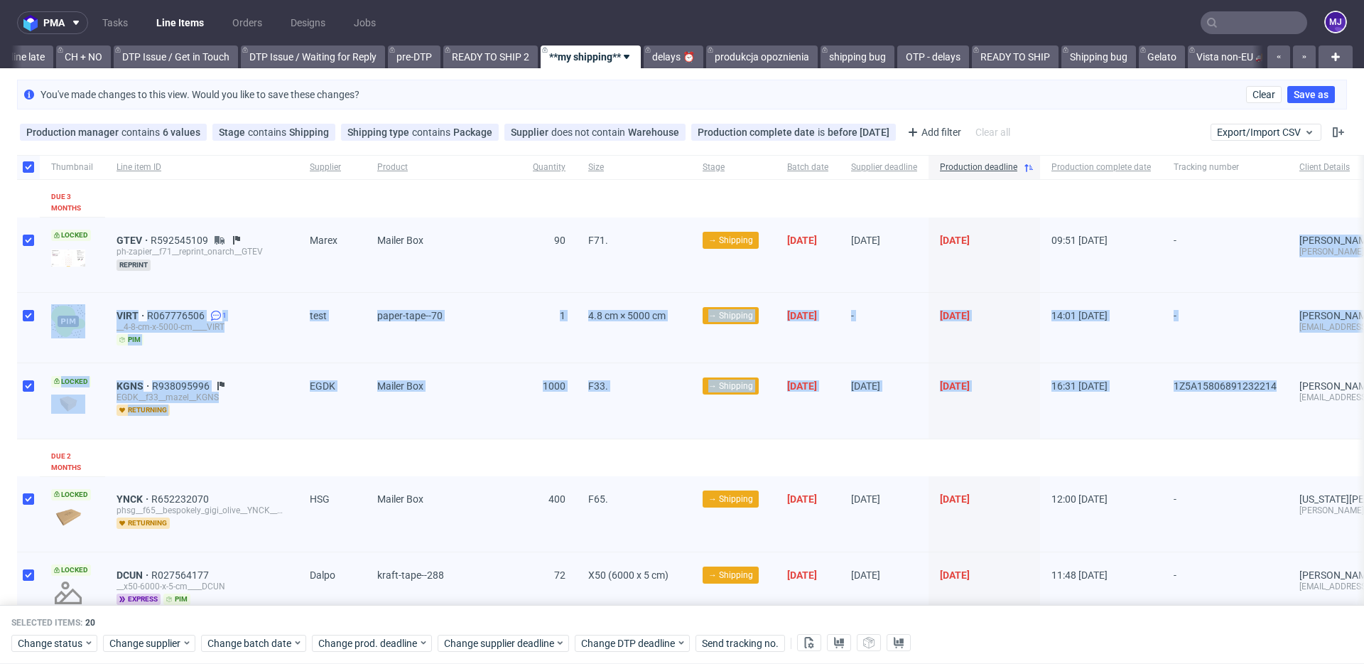
drag, startPoint x: 1226, startPoint y: 242, endPoint x: 1227, endPoint y: 418, distance: 176.2
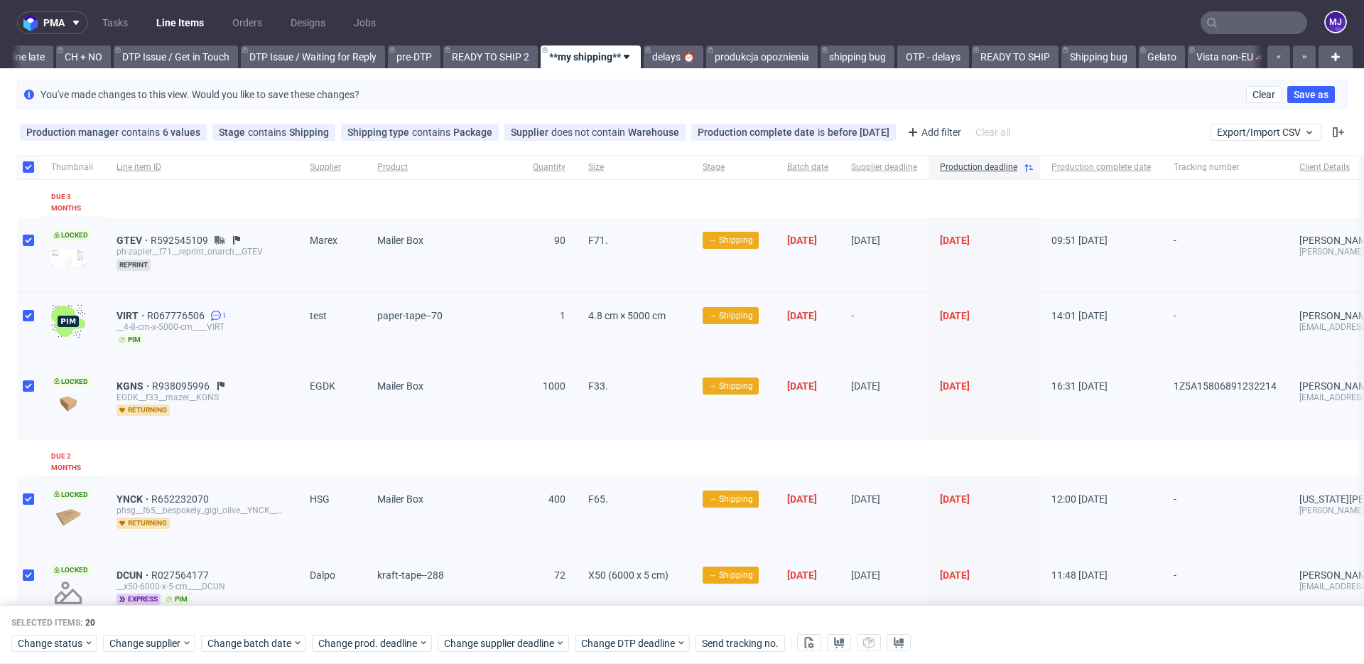
click at [271, 239] on div "GTEV R592545109" at bounding box center [202, 239] width 171 height 11
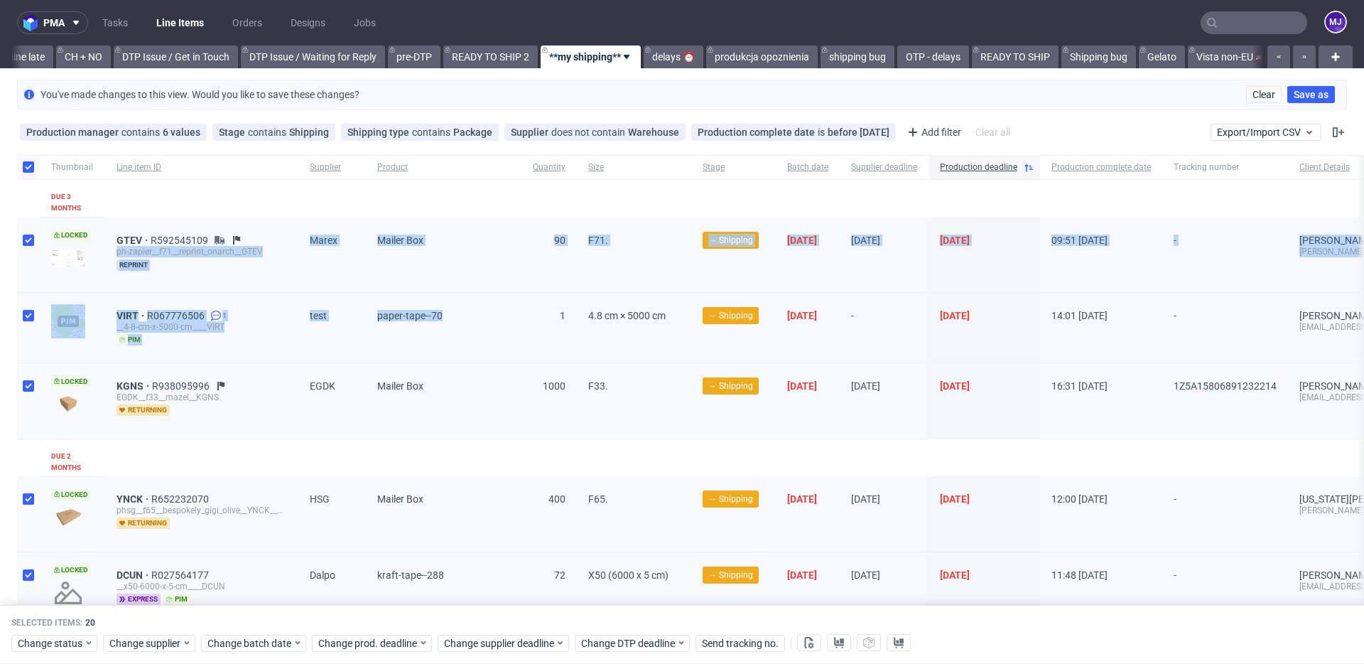
drag, startPoint x: 276, startPoint y: 239, endPoint x: 454, endPoint y: 349, distance: 209.6
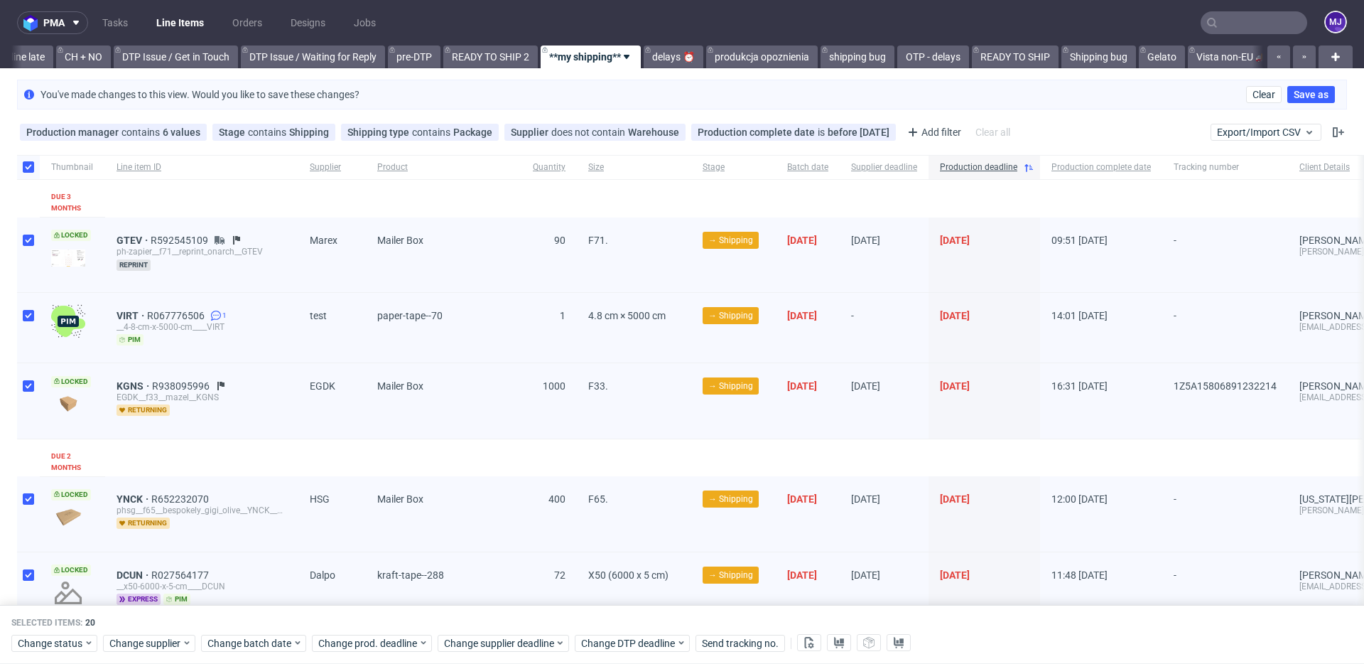
click at [512, 384] on div "Mailer Box" at bounding box center [444, 400] width 156 height 75
drag, startPoint x: 512, startPoint y: 384, endPoint x: 721, endPoint y: 389, distance: 209.6
click at [721, 389] on div "Locked KGNS R938095996 EGDK__f33__mazel__KGNS returning EGDK Mailer Box 1000 F3…" at bounding box center [806, 400] width 1579 height 75
click at [929, 398] on div "01/07/2025" at bounding box center [884, 400] width 89 height 75
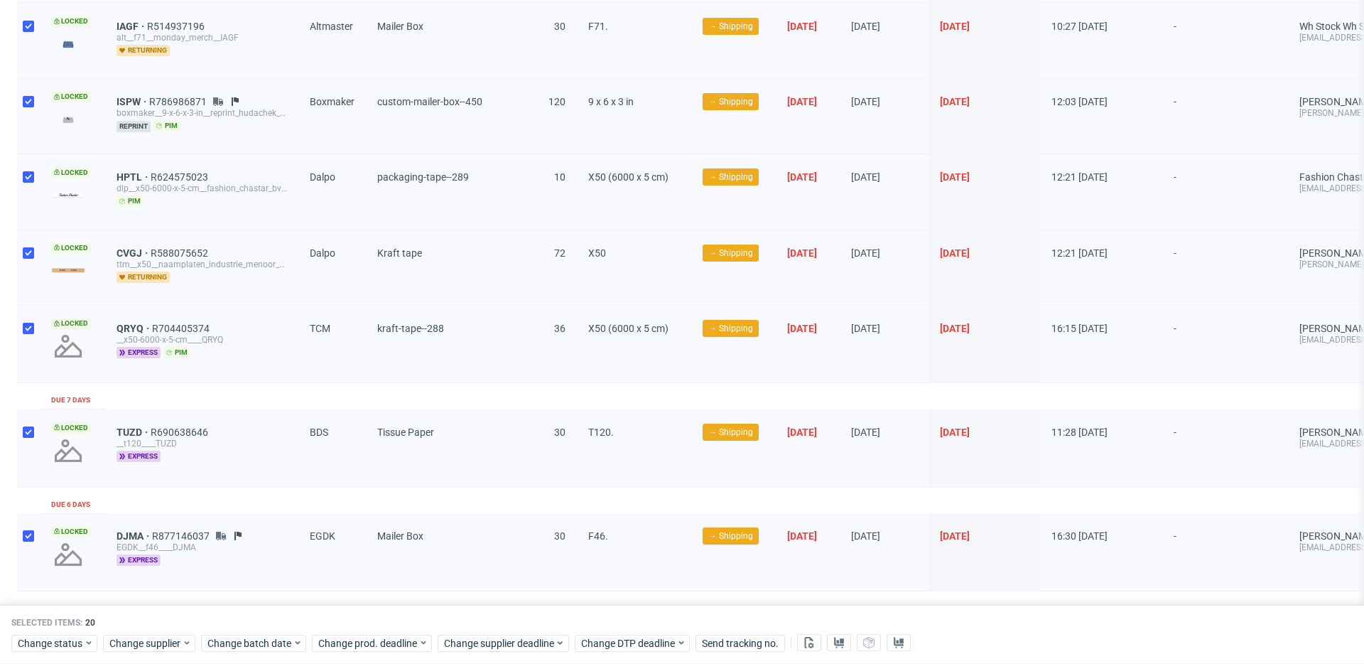
scroll to position [1366, 0]
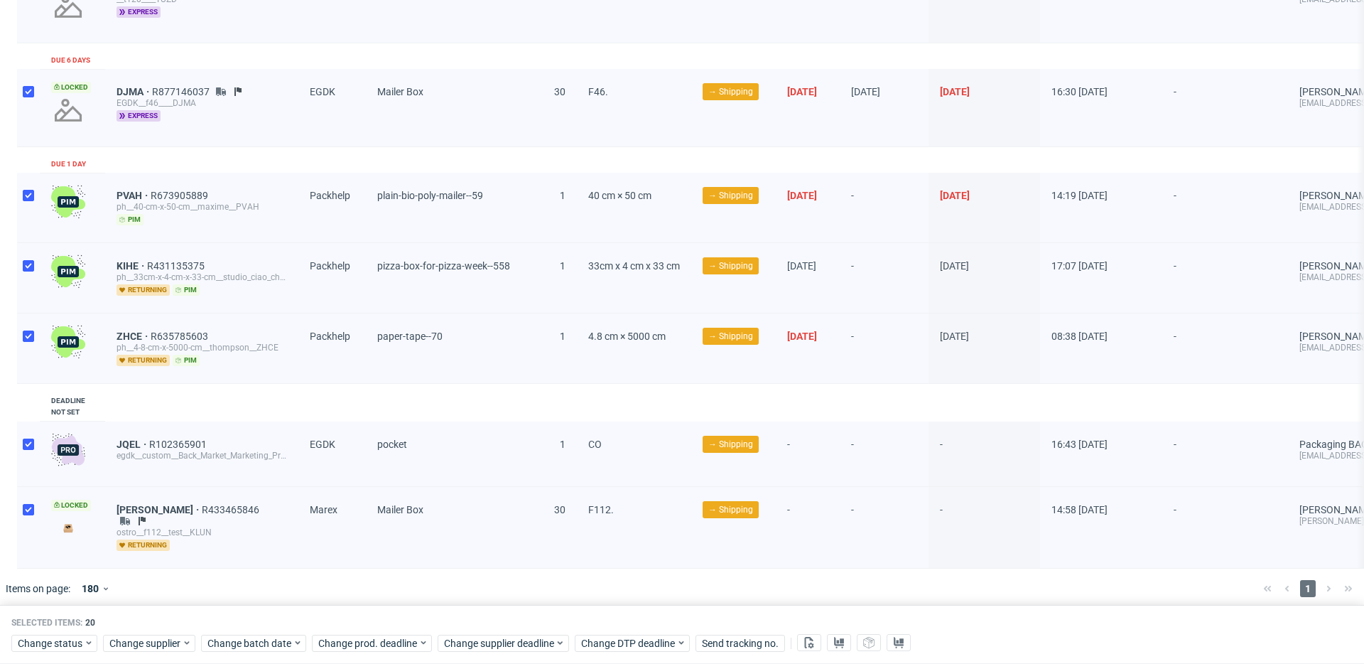
click at [840, 438] on div "-" at bounding box center [808, 453] width 64 height 65
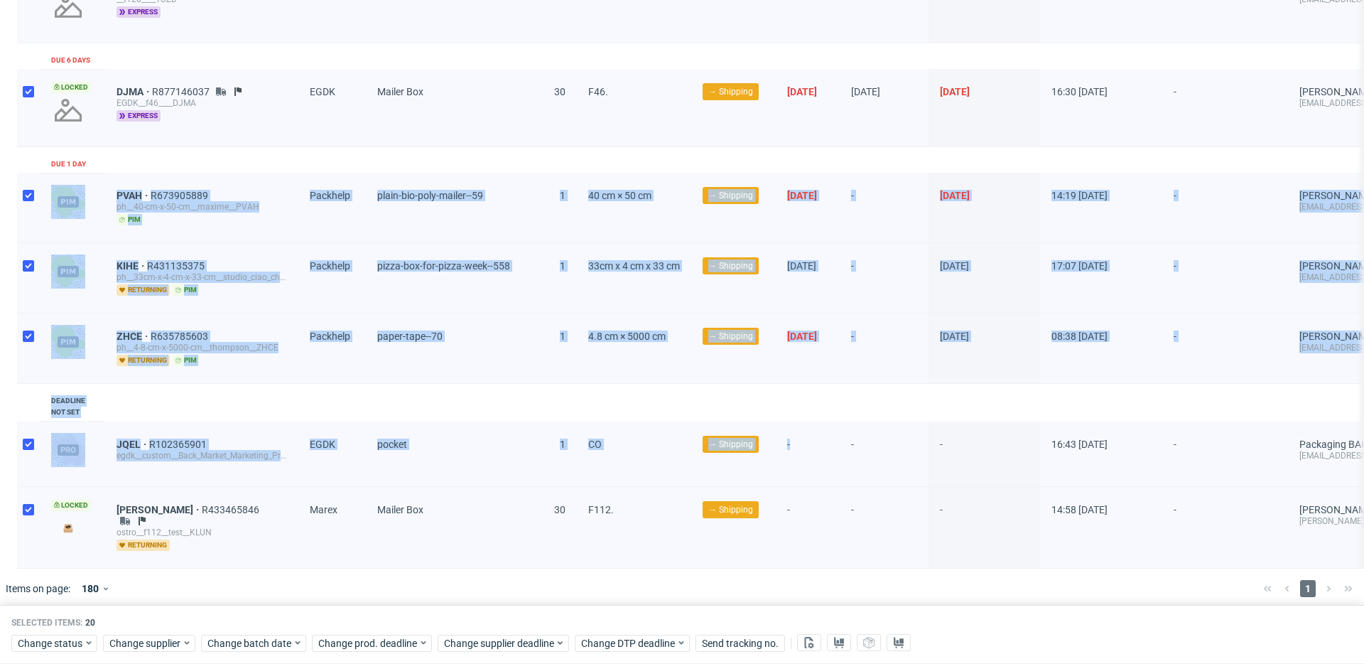
drag, startPoint x: 840, startPoint y: 438, endPoint x: 804, endPoint y: 118, distance: 321.8
click at [833, 128] on div "[DATE]" at bounding box center [808, 107] width 64 height 77
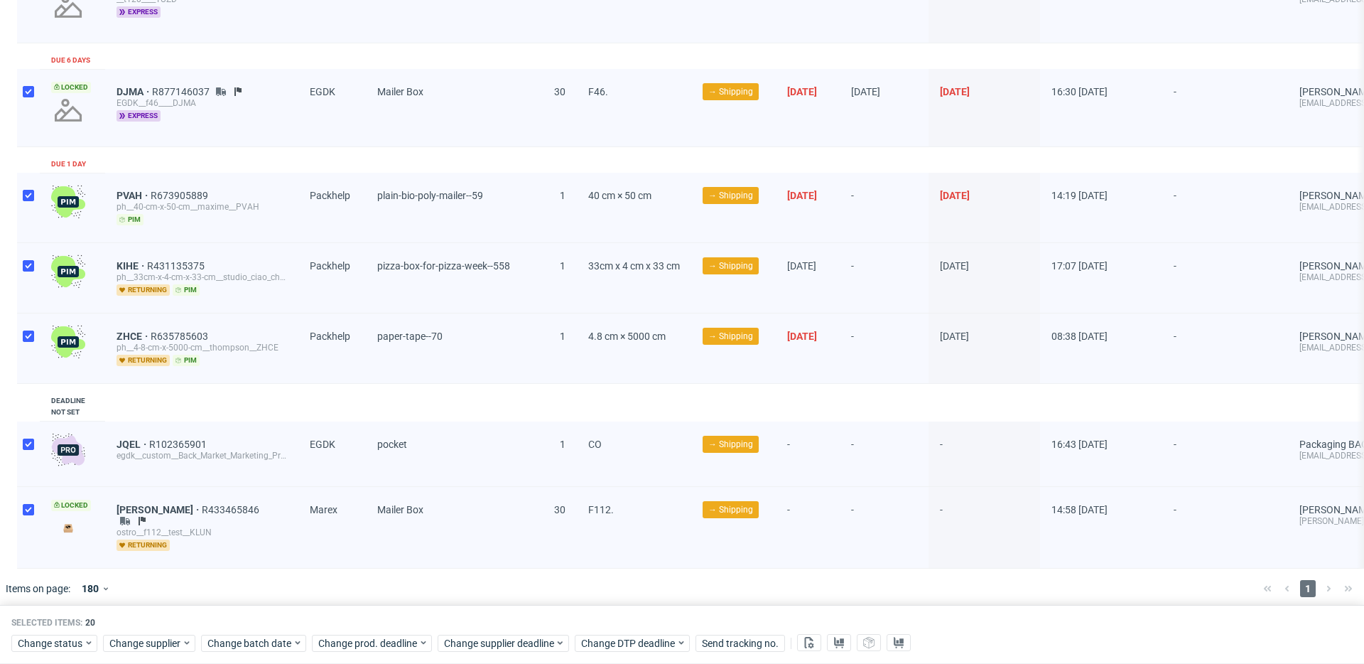
click at [833, 128] on div "[DATE]" at bounding box center [808, 107] width 64 height 77
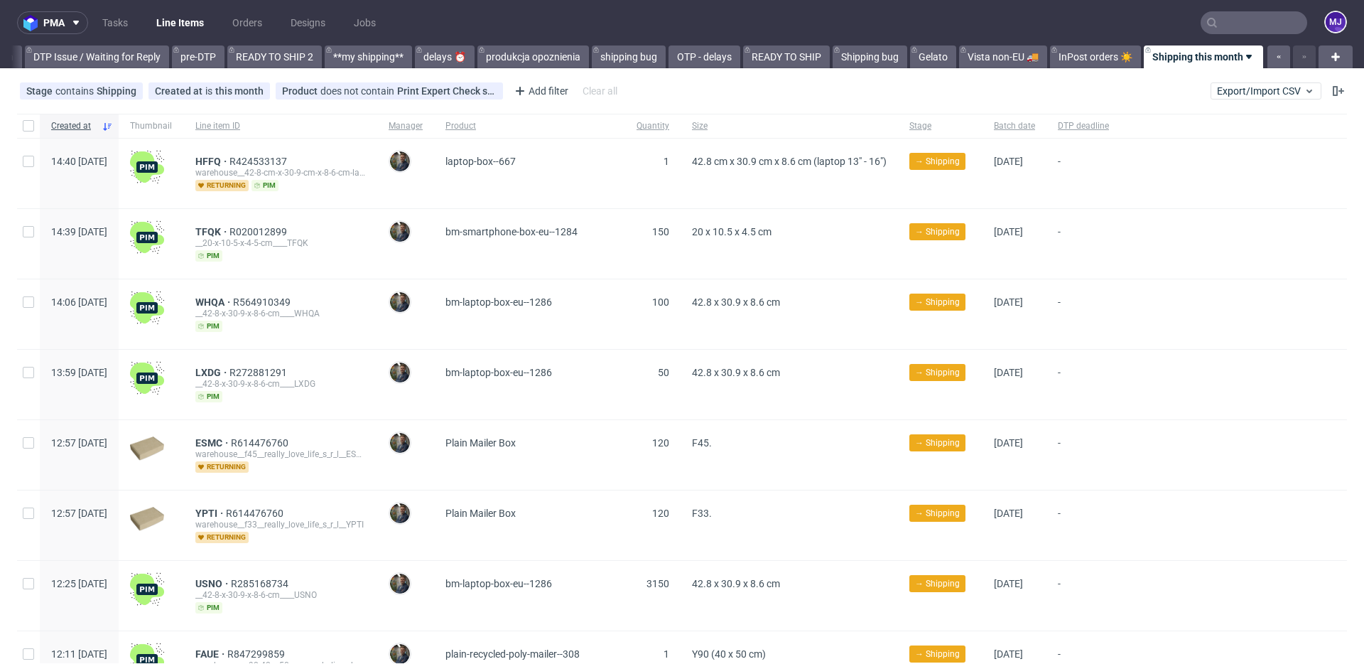
click at [1231, 33] on input "text" at bounding box center [1254, 22] width 107 height 23
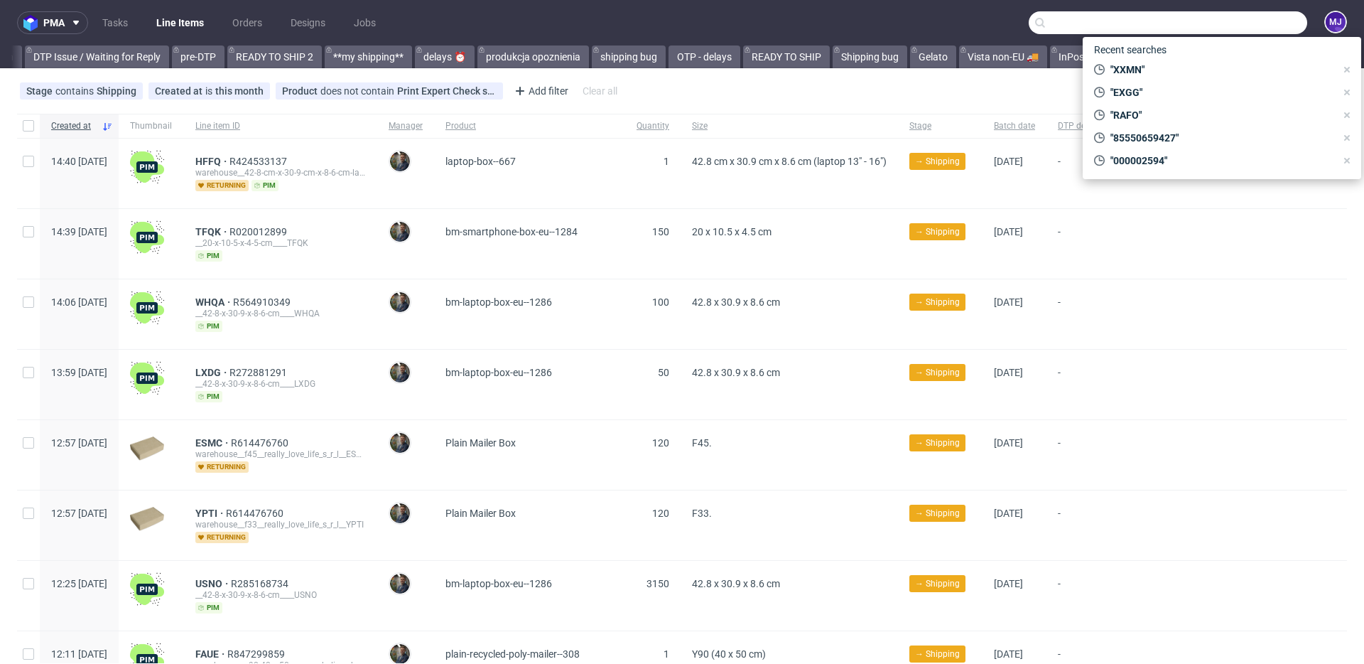
paste input "QWBG"
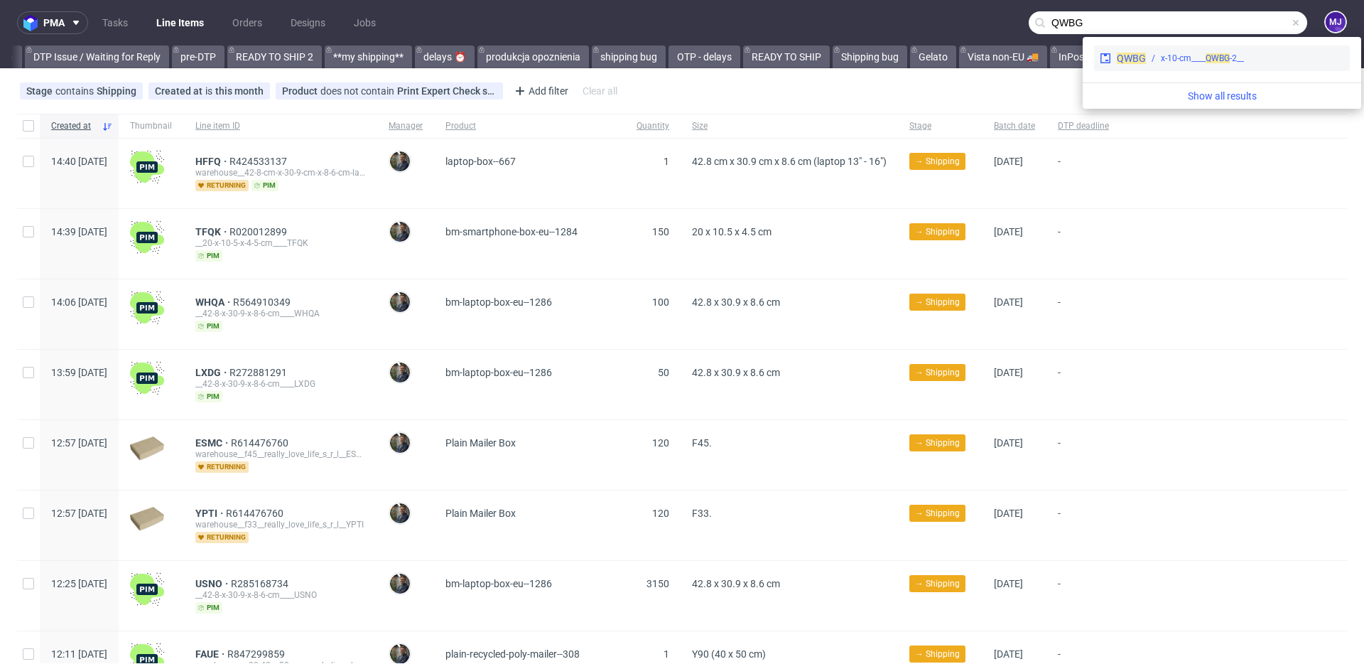
type input "QWBG"
click at [1188, 58] on div "__2-x-10-cm____ QWBG" at bounding box center [1202, 58] width 83 height 13
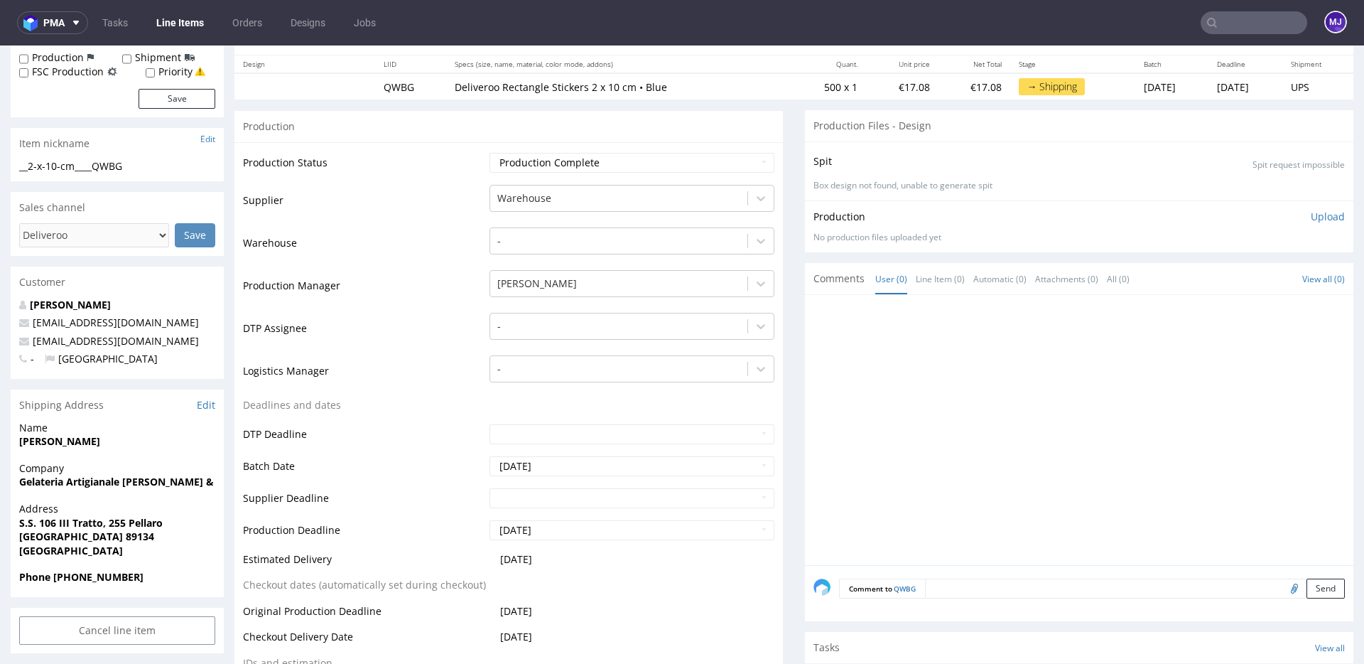
scroll to position [161, 0]
click at [369, 225] on td "Supplier" at bounding box center [364, 206] width 243 height 43
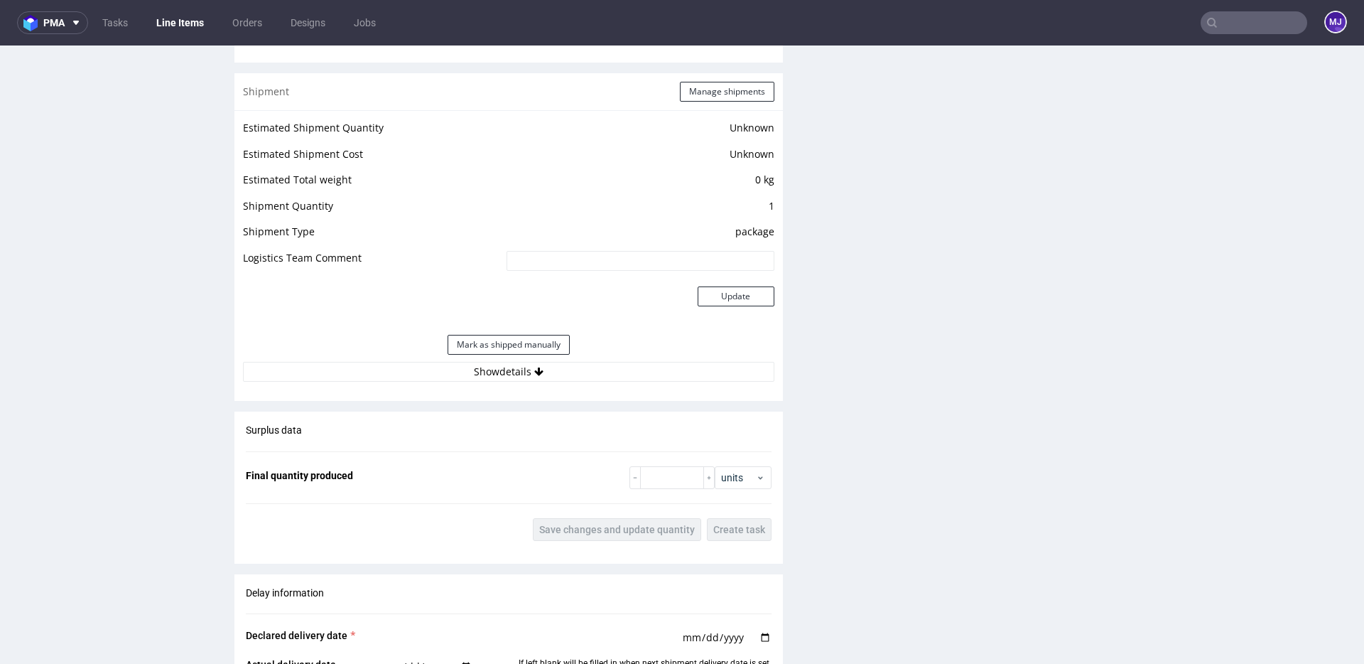
scroll to position [0, 0]
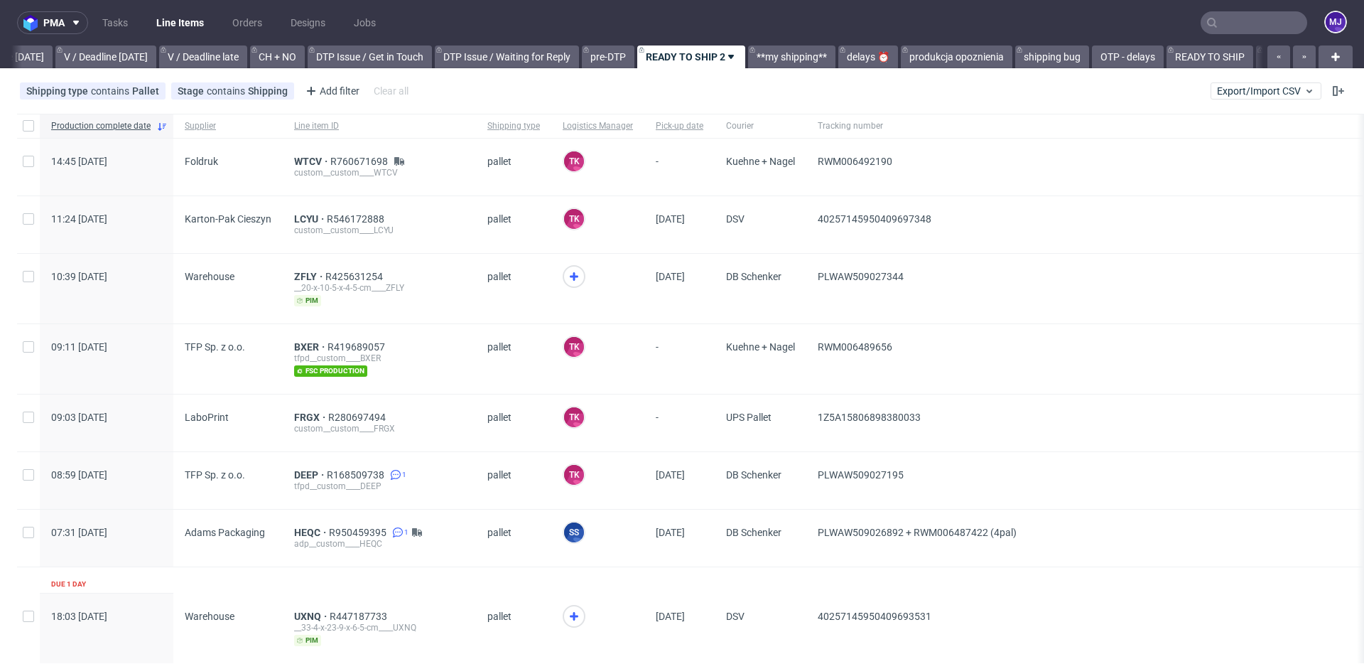
click at [1224, 27] on input "text" at bounding box center [1254, 22] width 107 height 23
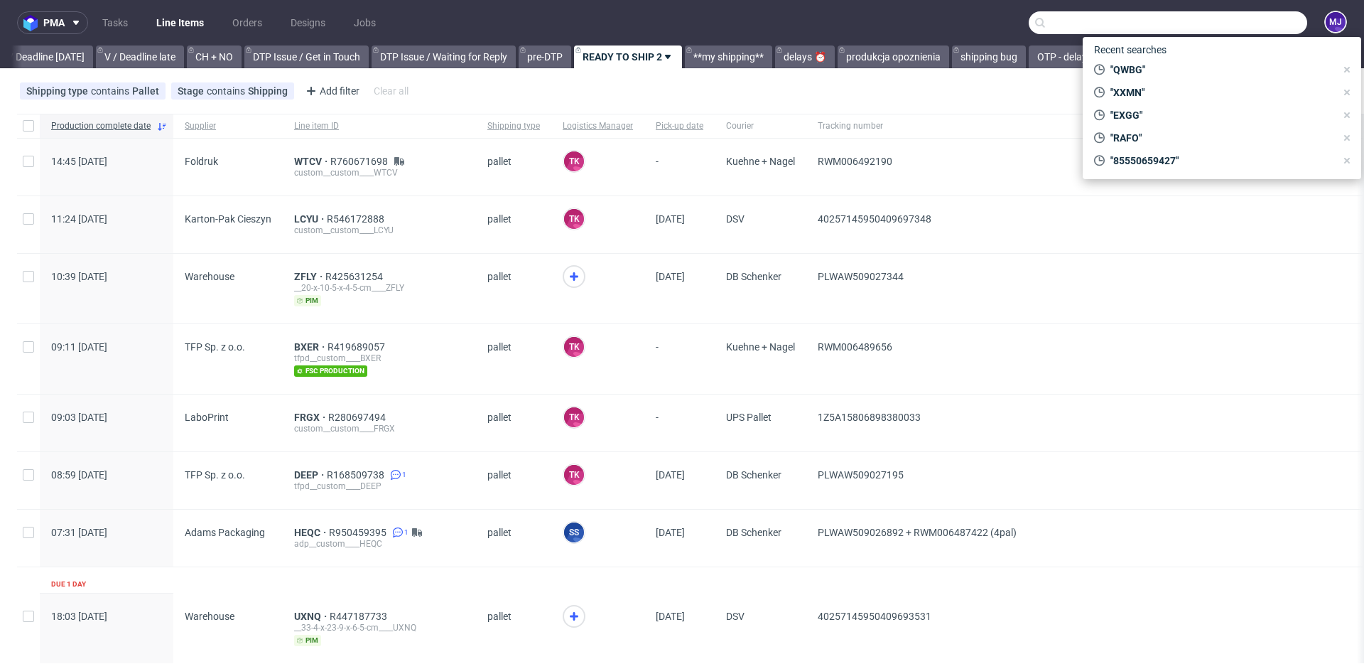
paste input "UOLD"
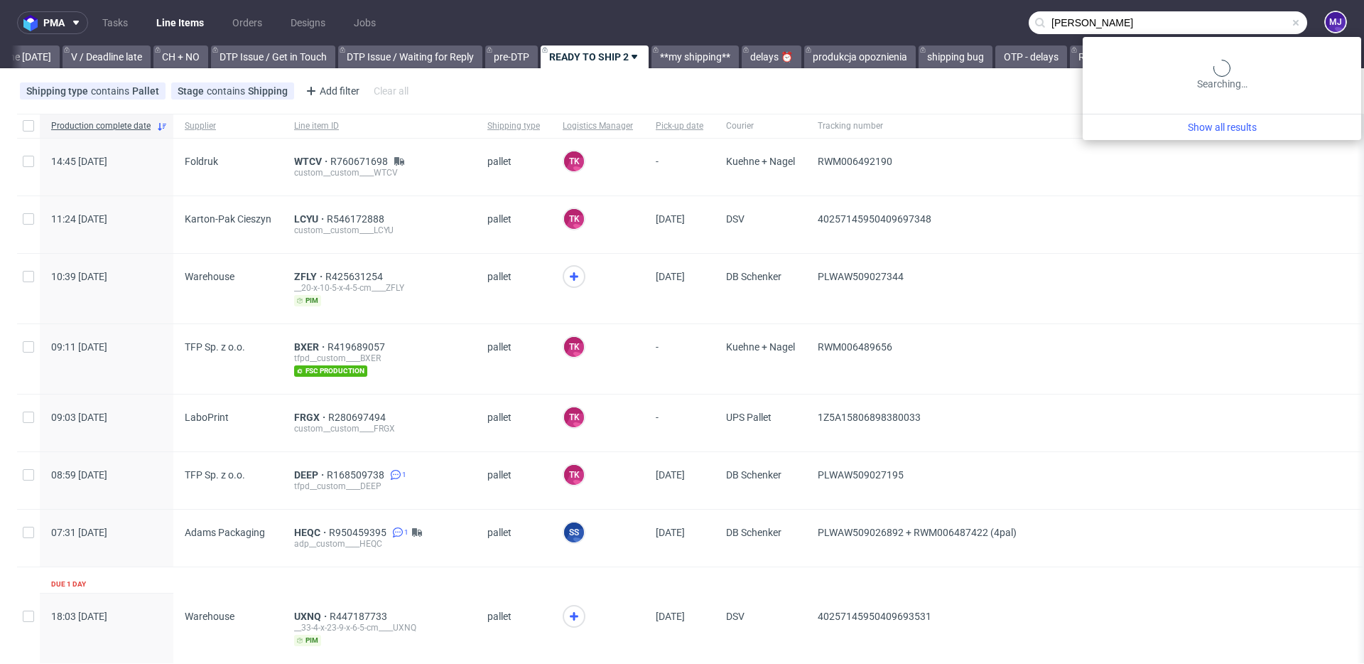
scroll to position [0, 1907]
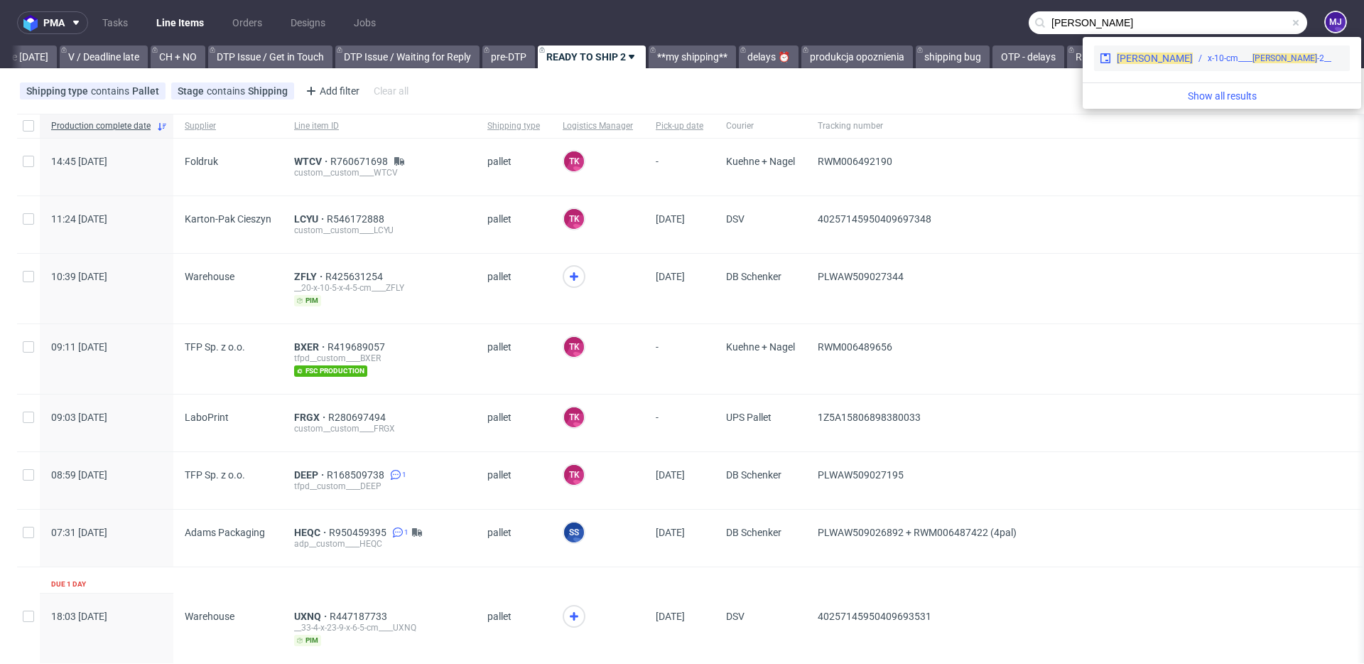
type input "UOLD"
click at [1208, 55] on div "__2-x-10-cm____ UOLD" at bounding box center [1270, 58] width 124 height 13
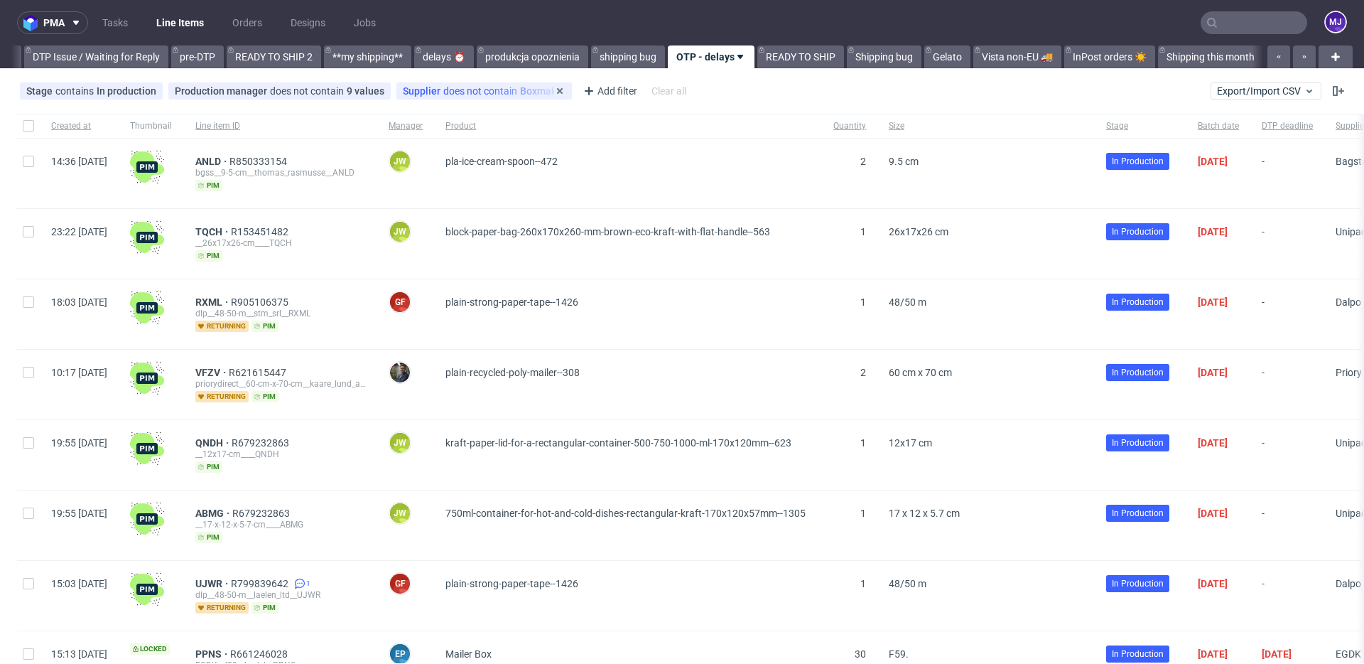
scroll to position [0, 2263]
click at [587, 90] on use at bounding box center [589, 91] width 9 height 9
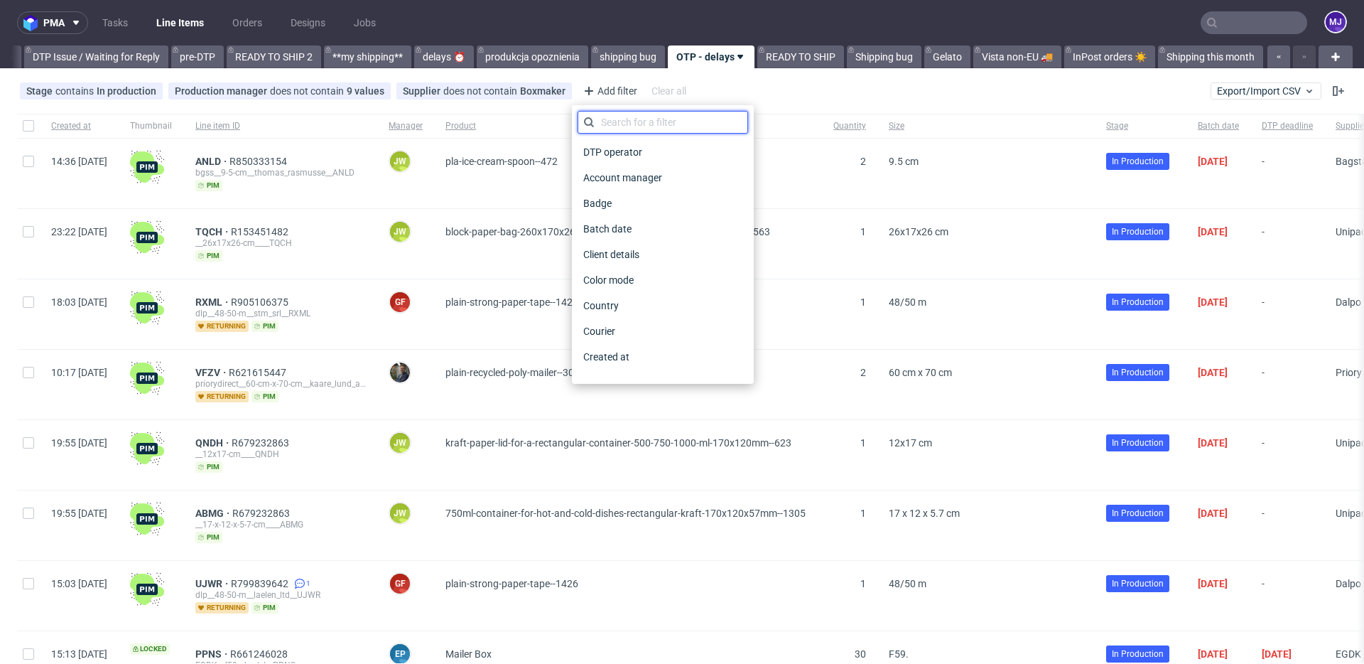
click at [652, 126] on input "text" at bounding box center [663, 122] width 171 height 23
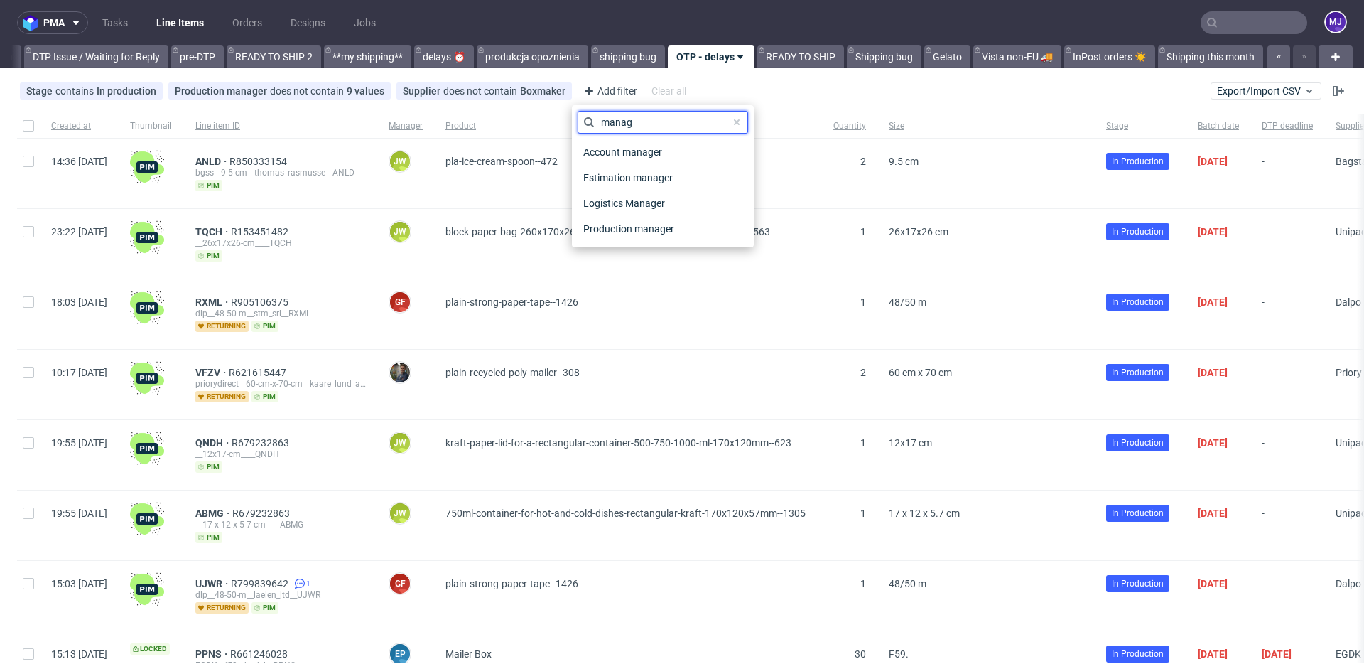
type input "manag"
click at [800, 76] on div "Stage contains In production Production manager does not contain 9 values [PERS…" at bounding box center [682, 91] width 1364 height 34
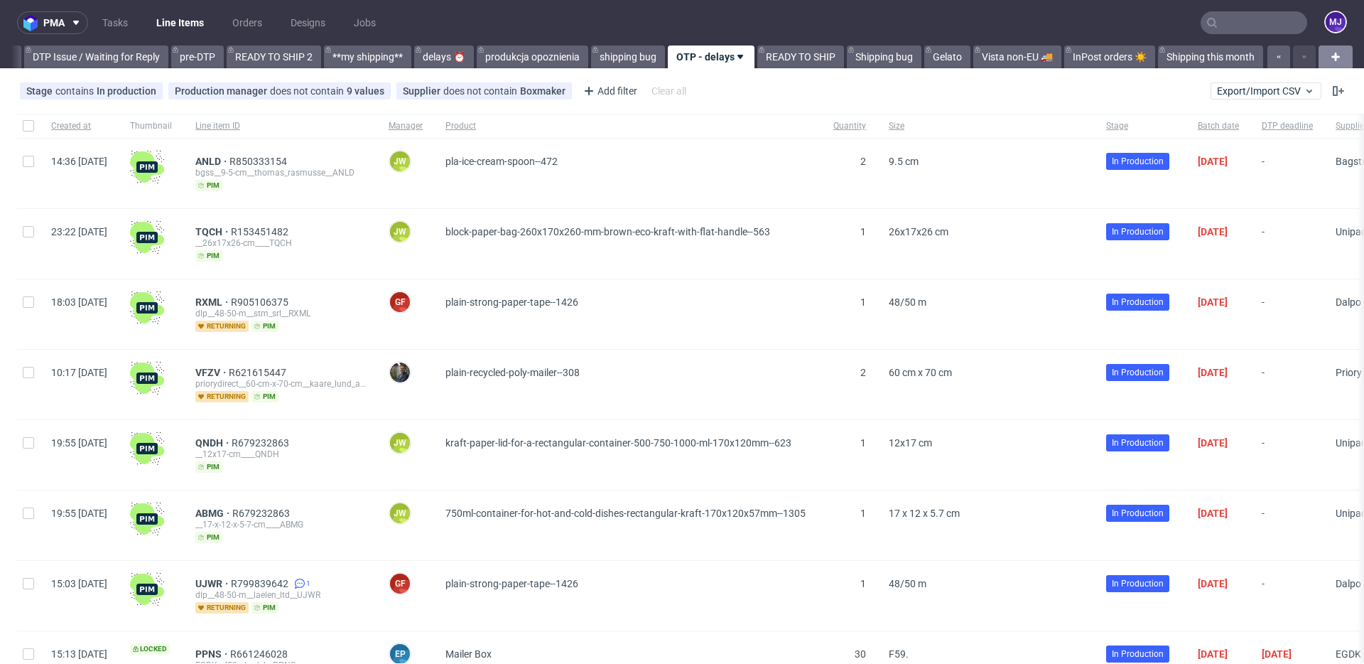
click at [1331, 58] on use at bounding box center [1335, 57] width 9 height 9
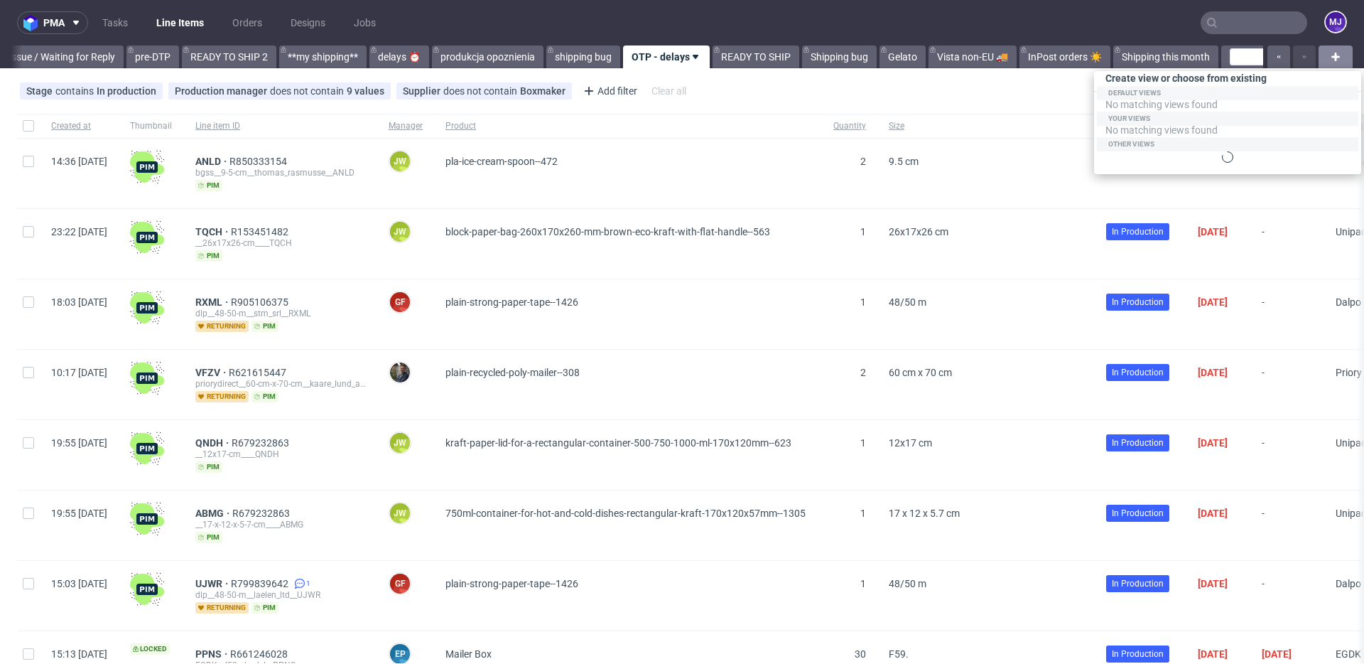
scroll to position [0, 2384]
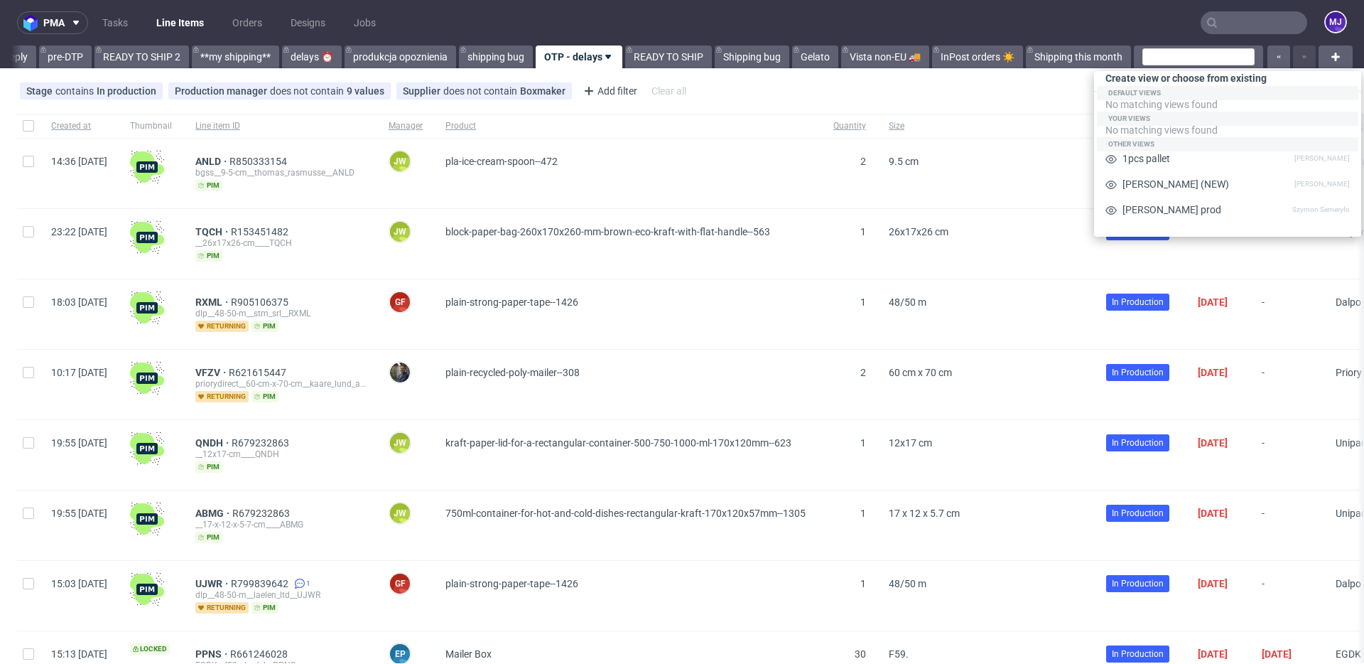
click at [1069, 85] on div "Stage contains In production Production manager does not contain 9 values [PERS…" at bounding box center [682, 91] width 1364 height 34
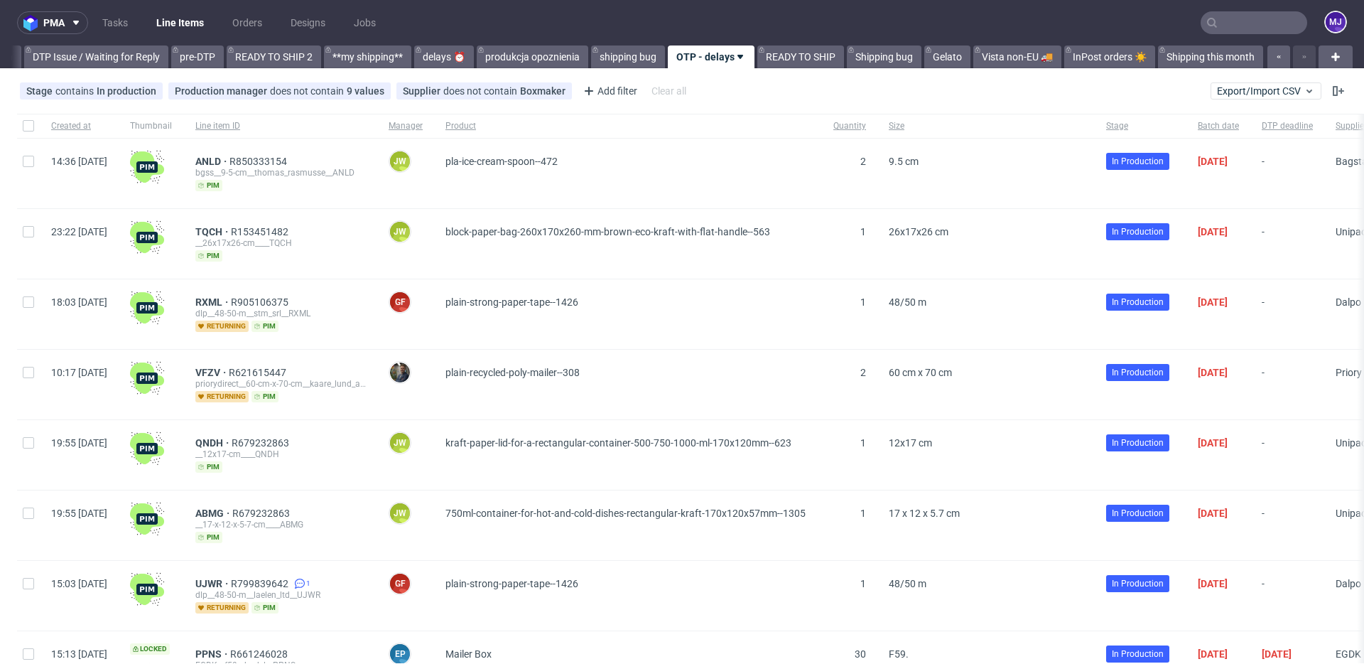
scroll to position [0, 2263]
